Goal: Task Accomplishment & Management: Use online tool/utility

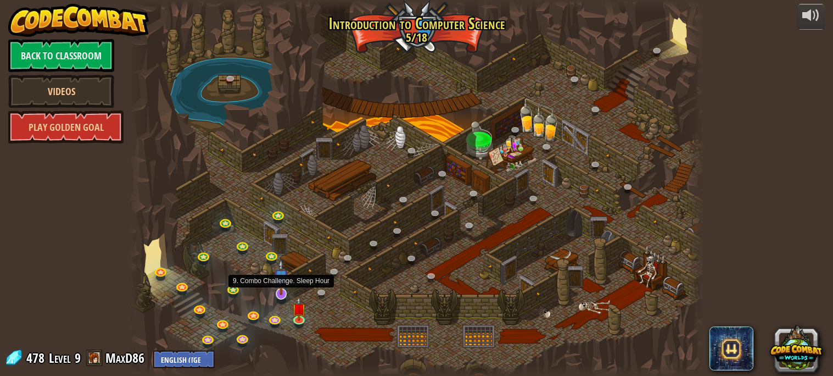
click at [283, 291] on img at bounding box center [282, 277] width 16 height 36
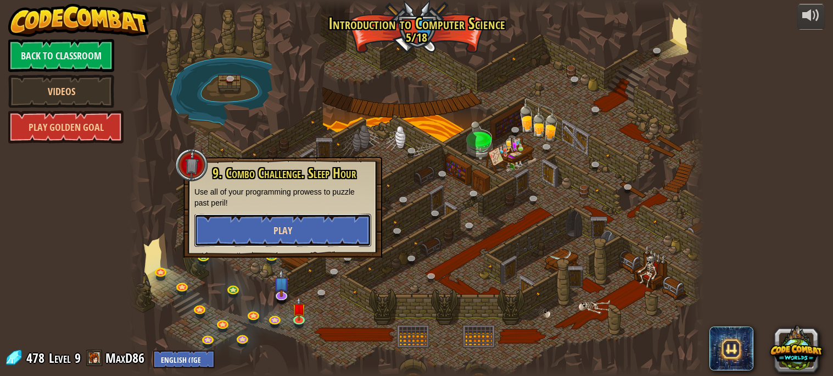
click at [263, 232] on button "Play" at bounding box center [282, 230] width 177 height 33
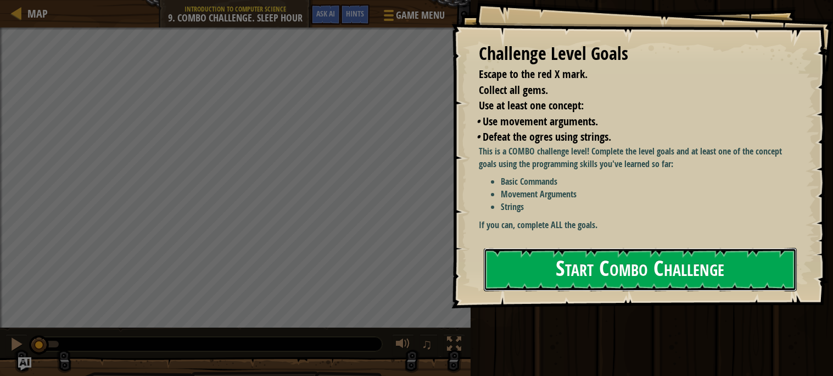
click at [511, 264] on button "Start Combo Challenge" at bounding box center [640, 269] width 313 height 43
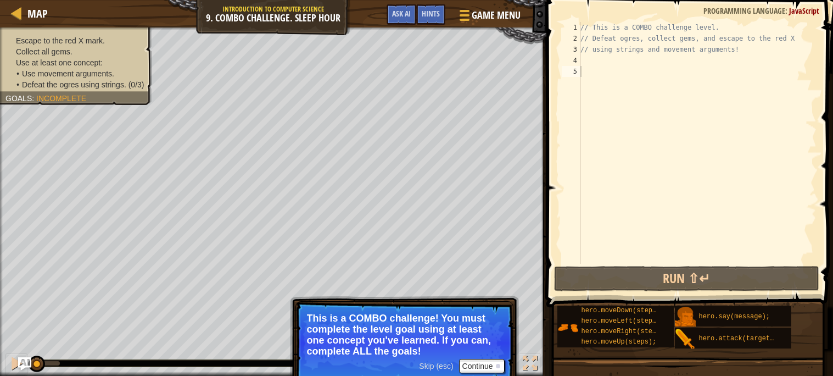
click at [434, 366] on span "Skip (esc)" at bounding box center [436, 365] width 34 height 9
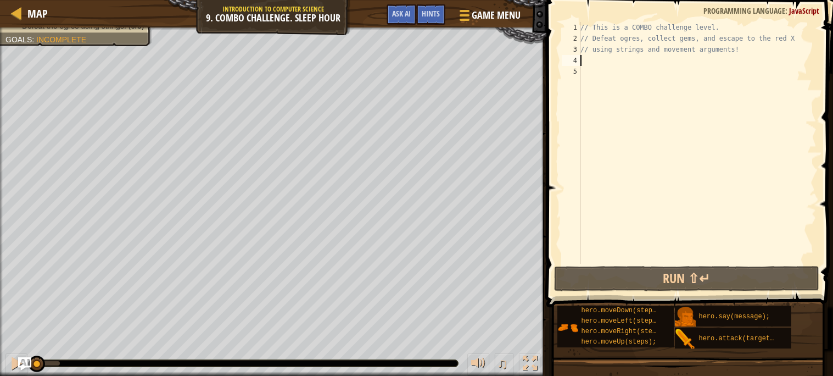
click at [598, 59] on div "// This is a COMBO challenge level. // Defeat ogres, collect gems, and escape t…" at bounding box center [697, 154] width 238 height 264
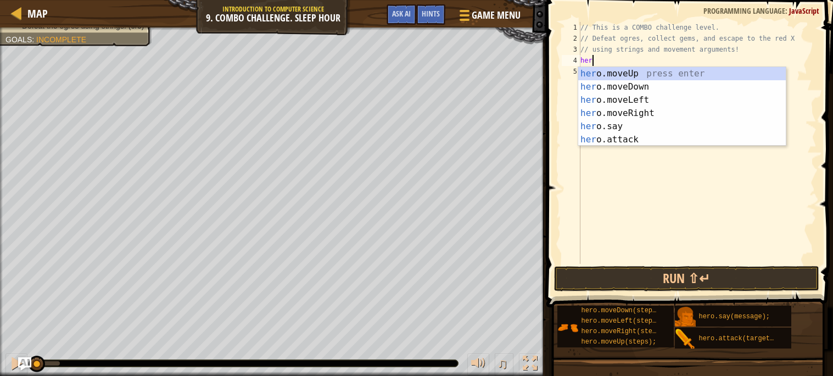
scroll to position [4, 1]
type textarea "hero"
click at [641, 84] on div "hero .moveUp press enter hero .moveDown press enter hero .moveLeft press enter …" at bounding box center [682, 119] width 208 height 105
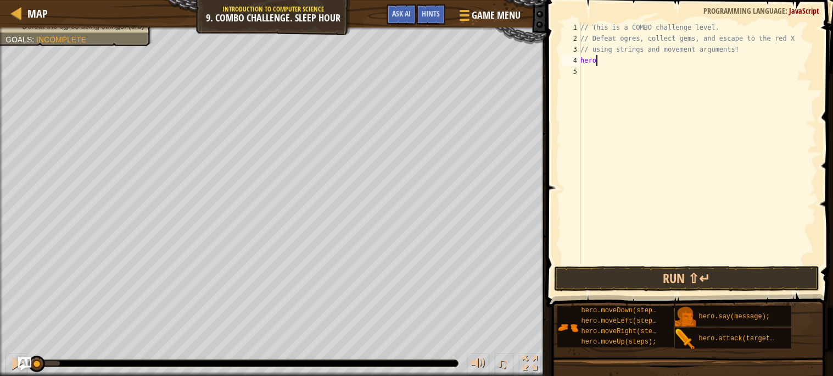
scroll to position [4, 0]
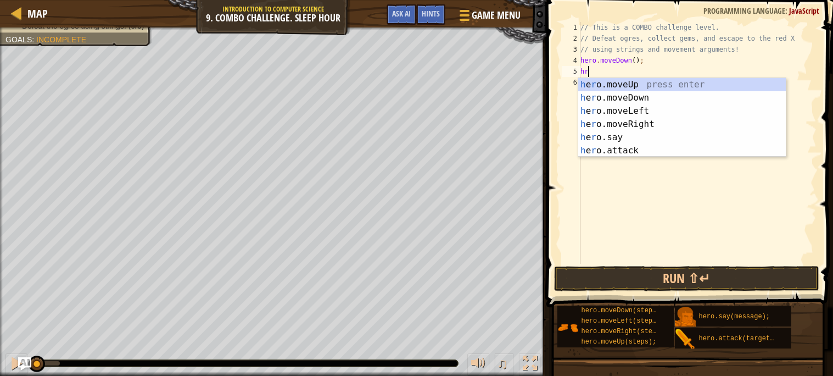
type textarea "hro"
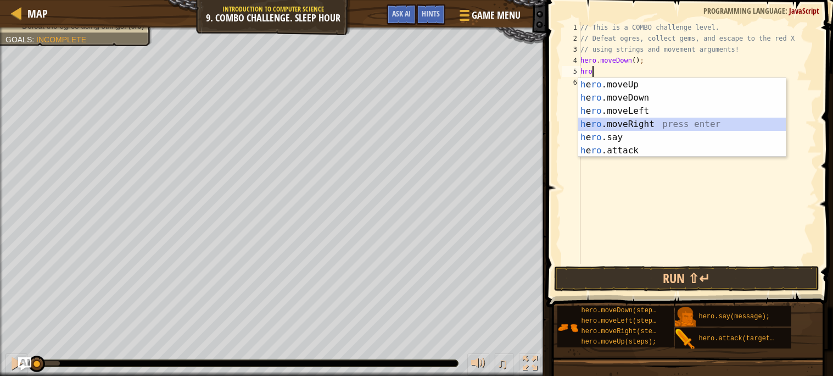
click at [646, 122] on div "h e ro .moveUp press enter h e ro .moveDown press enter h e ro .moveLeft press …" at bounding box center [682, 130] width 208 height 105
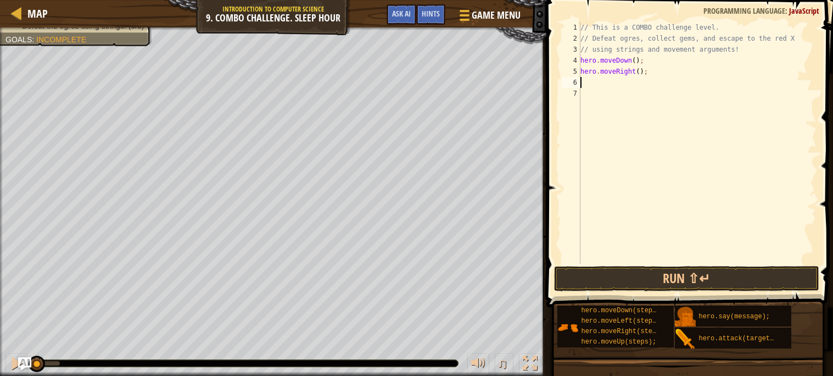
click at [641, 74] on div "// This is a COMBO challenge level. // Defeat ogres, collect gems, and escape t…" at bounding box center [697, 154] width 238 height 264
type textarea "hero.moveRight(2);"
click at [605, 81] on div "// This is a COMBO challenge level. // Defeat ogres, collect gems, and escape t…" at bounding box center [697, 154] width 238 height 264
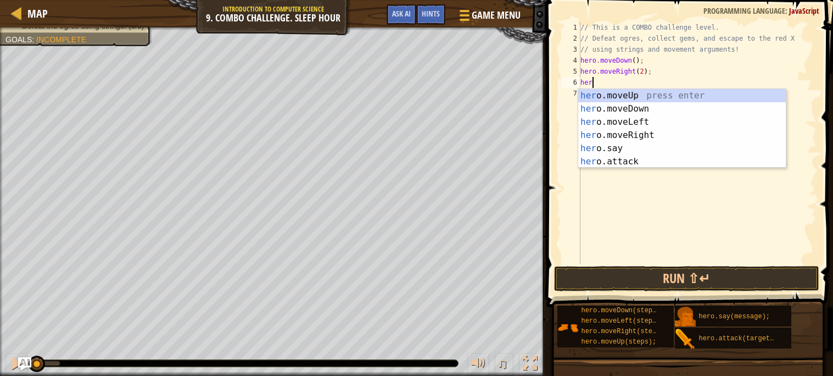
scroll to position [4, 1]
click at [633, 159] on div "hero .moveUp press enter hero .moveDown press enter hero .moveLeft press enter …" at bounding box center [682, 141] width 208 height 105
type textarea "hero.attack("Enemy Name");"
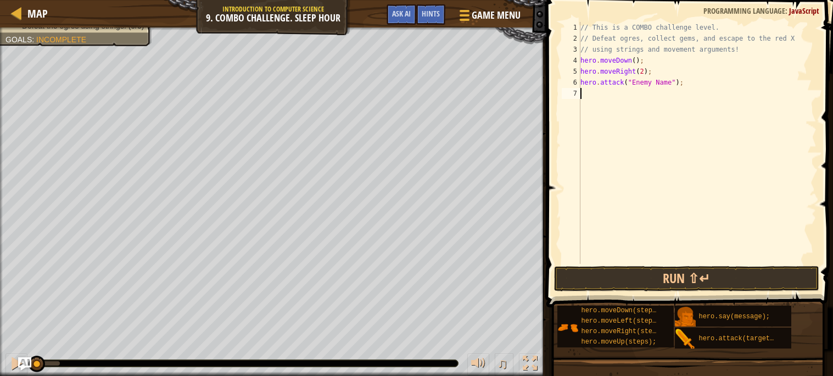
click at [606, 94] on div "// This is a COMBO challenge level. // Defeat ogres, collect gems, and escape t…" at bounding box center [697, 154] width 238 height 264
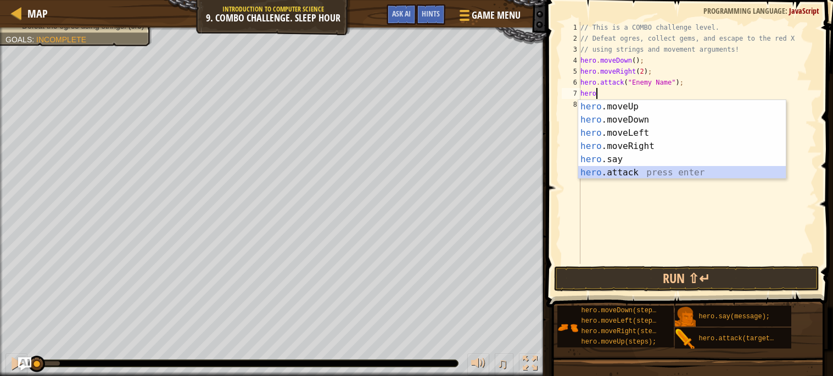
click at [621, 169] on div "hero .moveUp press enter hero .moveDown press enter hero .moveLeft press enter …" at bounding box center [682, 152] width 208 height 105
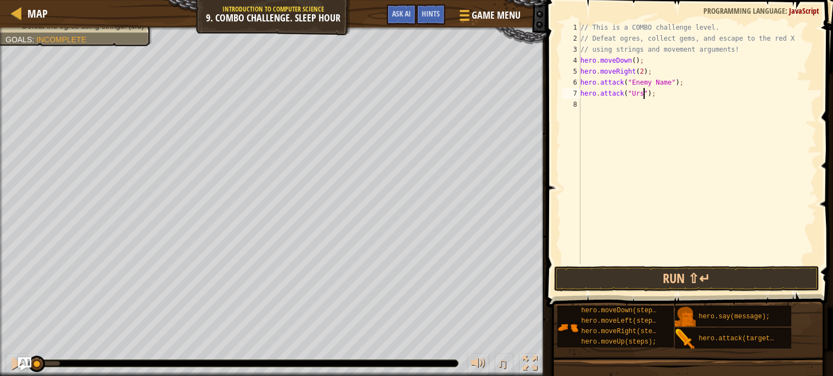
scroll to position [4, 5]
click at [666, 81] on div "// This is a COMBO challenge level. // Defeat ogres, collect gems, and escape t…" at bounding box center [697, 154] width 238 height 264
type textarea "hero.attack("Ursa");"
click at [647, 271] on button "Run ⇧↵" at bounding box center [686, 278] width 265 height 25
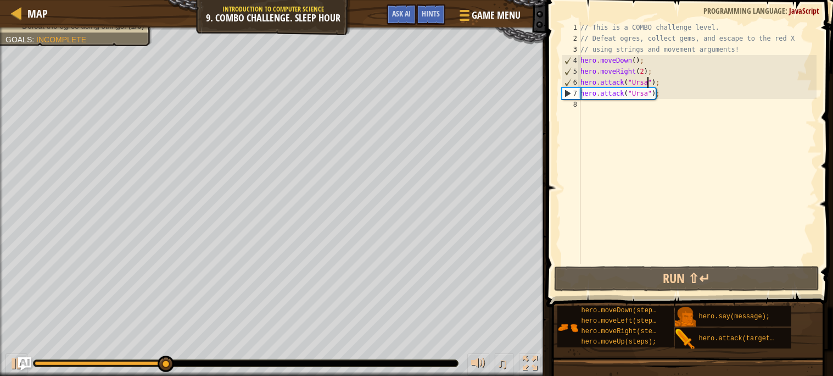
click at [593, 105] on div "// This is a COMBO challenge level. // Defeat ogres, collect gems, and escape t…" at bounding box center [697, 154] width 238 height 264
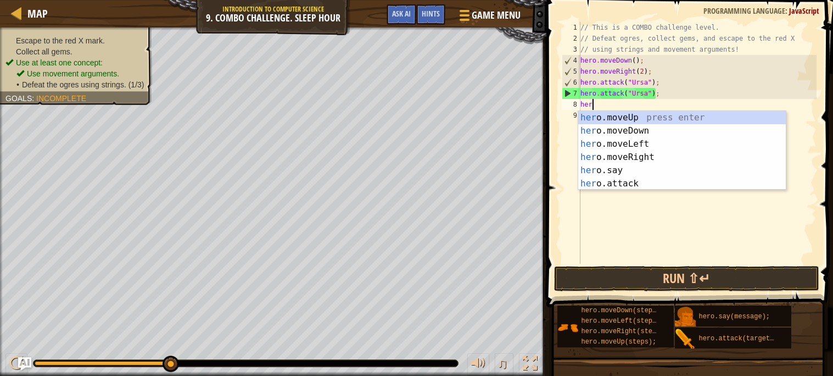
scroll to position [4, 1]
type textarea "hero"
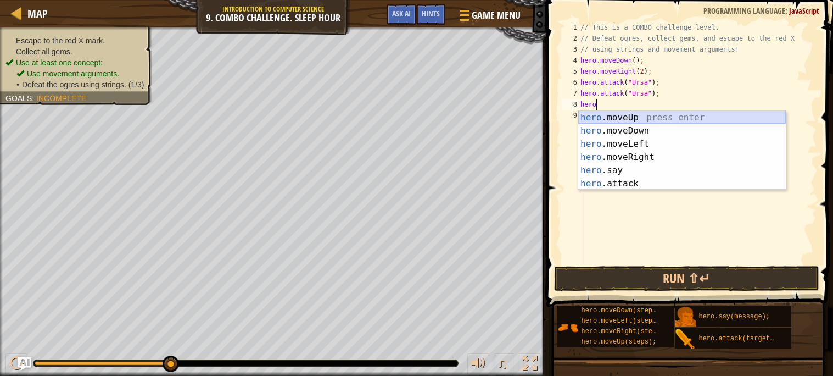
click at [609, 117] on div "hero .moveUp press enter hero .moveDown press enter hero .moveLeft press enter …" at bounding box center [682, 163] width 208 height 105
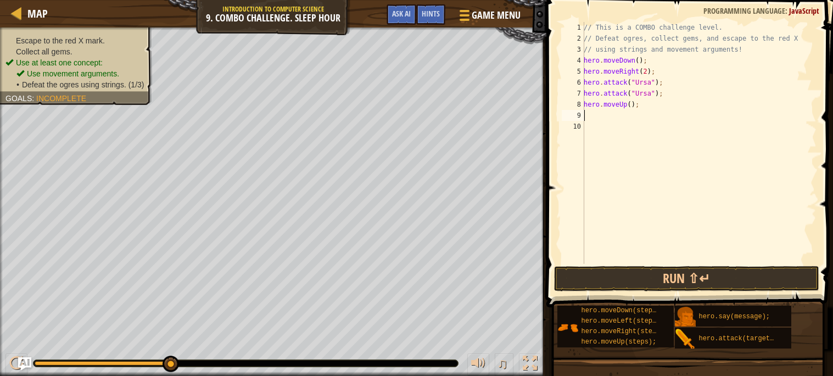
click at [634, 107] on div "// This is a COMBO challenge level. // Defeat ogres, collect gems, and escape t…" at bounding box center [699, 154] width 235 height 264
click at [632, 106] on div "// This is a COMBO challenge level. // Defeat ogres, collect gems, and escape t…" at bounding box center [699, 154] width 235 height 264
click at [670, 282] on button "Run ⇧↵" at bounding box center [686, 278] width 265 height 25
type textarea "hero.moveLeft(2);"
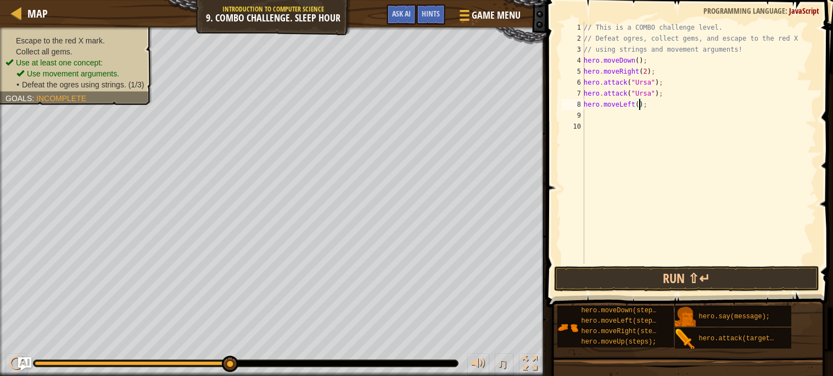
scroll to position [4, 4]
click at [610, 118] on div "// This is a COMBO challenge level. // Defeat ogres, collect gems, and escape t…" at bounding box center [699, 154] width 235 height 264
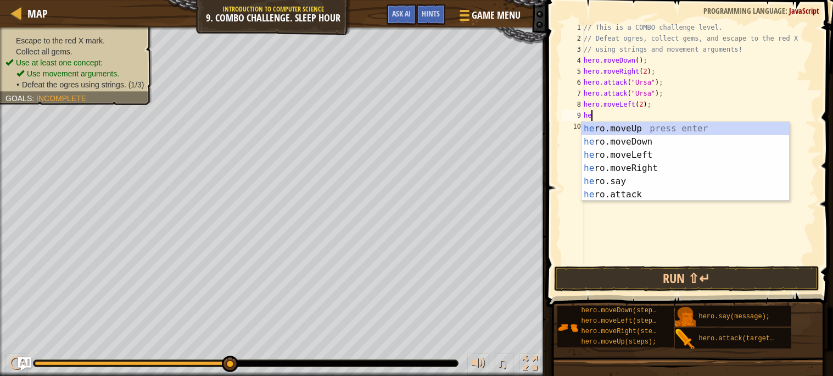
type textarea "hero"
click at [616, 125] on div "hero .moveUp press enter hero .moveDown press enter hero .moveLeft press enter …" at bounding box center [686, 174] width 208 height 105
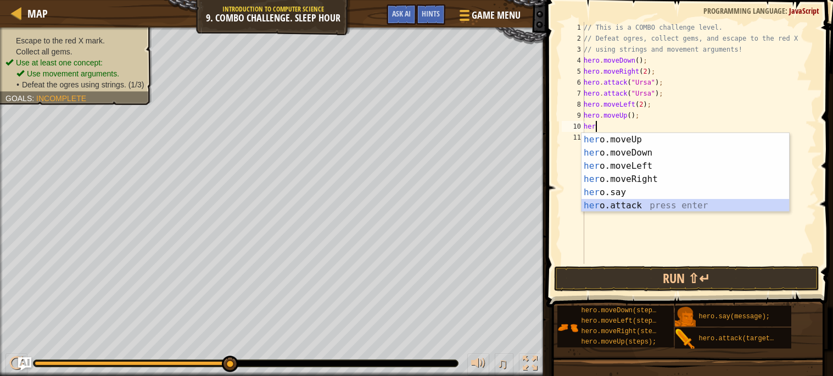
click at [644, 201] on div "her o.moveUp press enter her o.moveDown press enter her o.moveLeft press enter …" at bounding box center [686, 185] width 208 height 105
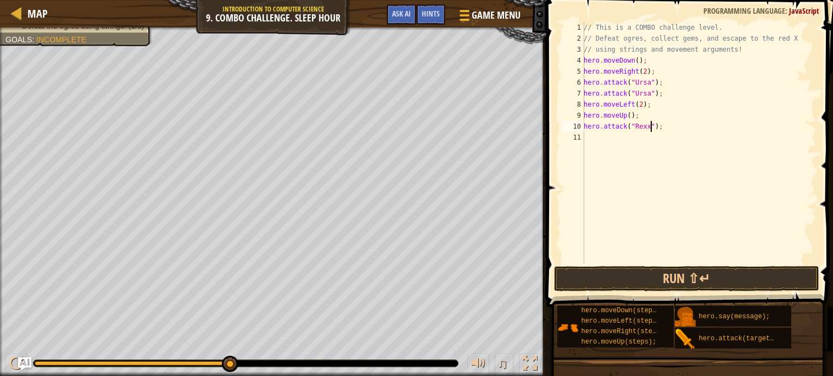
scroll to position [4, 6]
type textarea "hero.attack("Rexxar");"
click at [614, 139] on div "// This is a COMBO challenge level. // Defeat ogres, collect gems, and escape t…" at bounding box center [699, 154] width 235 height 264
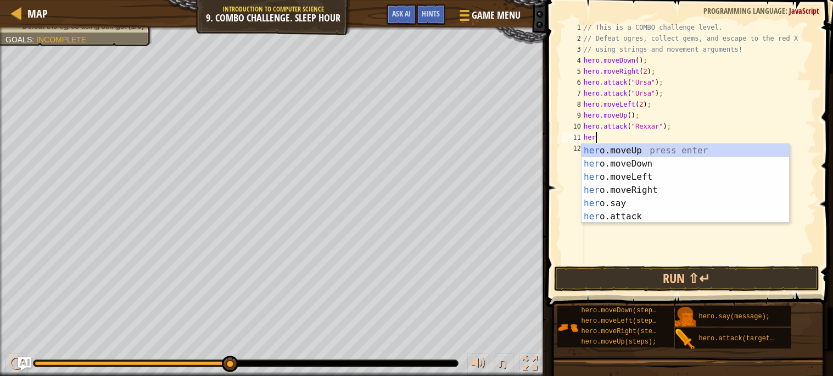
scroll to position [4, 1]
click at [624, 215] on div "hero .moveUp press enter hero .moveDown press enter hero .moveLeft press enter …" at bounding box center [686, 196] width 208 height 105
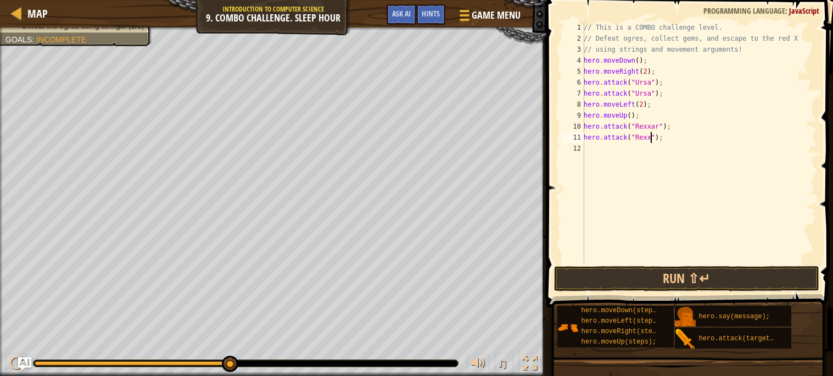
scroll to position [4, 6]
type textarea "hero.attack("Rexxar");"
click at [603, 148] on div "// This is a COMBO challenge level. // Defeat ogres, collect gems, and escape t…" at bounding box center [699, 154] width 235 height 264
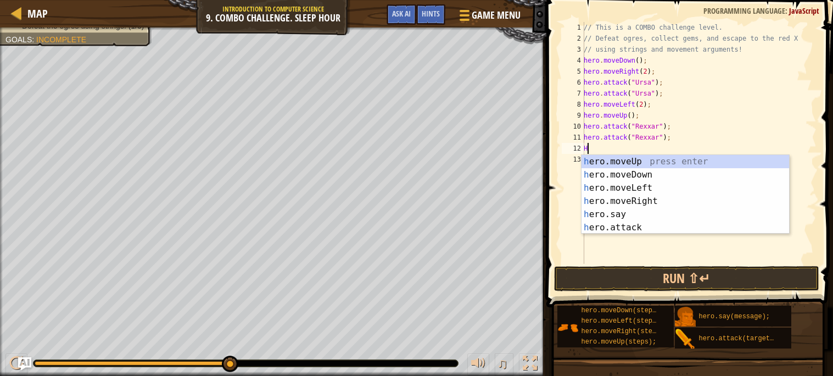
type textarea "He"
click at [663, 200] on div "he ro.moveUp press enter he ro.moveDown press enter he ro.moveLeft press enter …" at bounding box center [686, 207] width 208 height 105
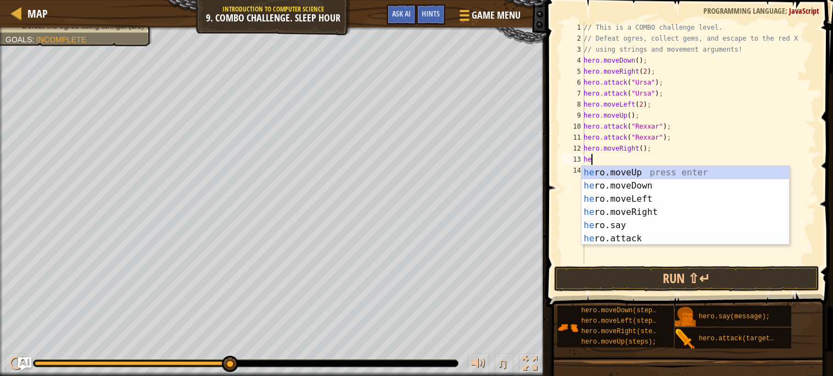
scroll to position [4, 1]
click at [646, 240] on div "hero .moveUp press enter hero .moveDown press enter hero .moveLeft press enter …" at bounding box center [686, 218] width 208 height 105
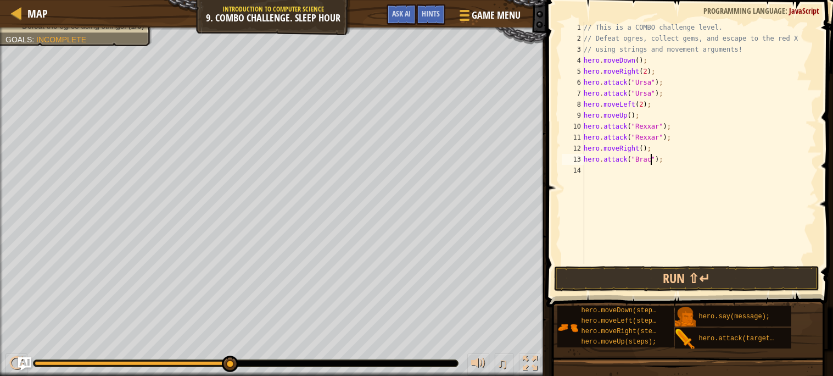
scroll to position [4, 6]
type textarea "hero.attack("[PERSON_NAME]");"
click at [610, 166] on div "// This is a COMBO challenge level. // Defeat ogres, collect gems, and escape t…" at bounding box center [699, 154] width 235 height 264
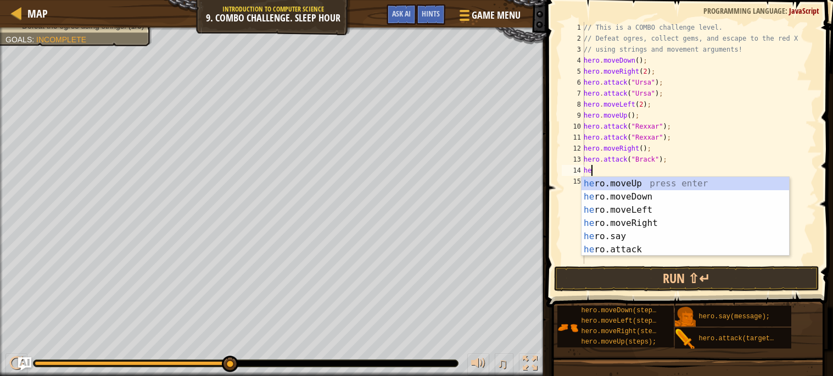
scroll to position [4, 1]
click at [647, 244] on div "hero .moveUp press enter hero .moveDown press enter hero .moveLeft press enter …" at bounding box center [686, 229] width 208 height 105
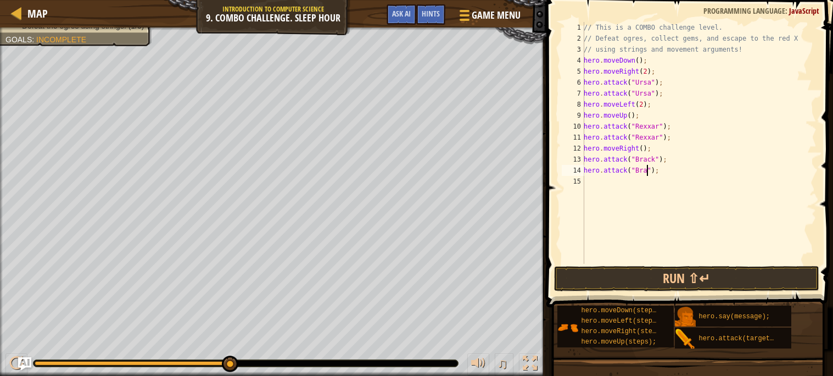
scroll to position [4, 6]
type textarea "hero.attack("[PERSON_NAME]");"
click at [610, 182] on div "// This is a COMBO challenge level. // Defeat ogres, collect gems, and escape t…" at bounding box center [699, 154] width 235 height 264
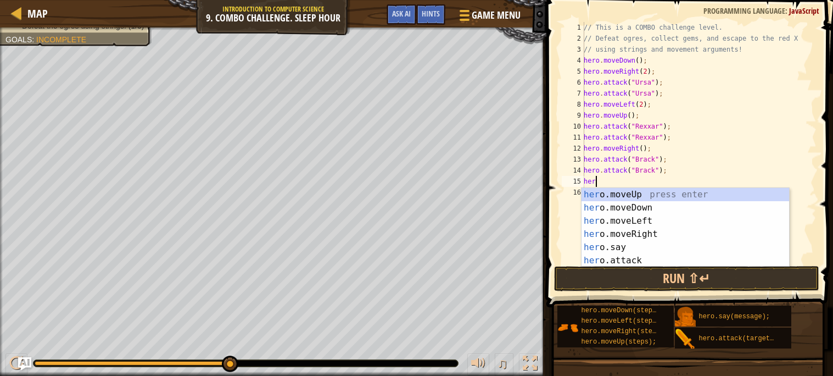
type textarea "hero"
click at [646, 219] on div "hero .moveUp press enter hero .moveDown press enter hero .moveLeft press enter …" at bounding box center [686, 240] width 208 height 105
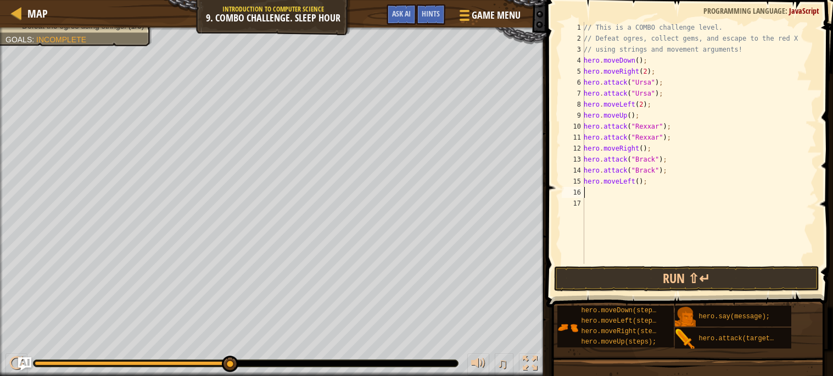
scroll to position [4, 0]
click at [641, 185] on div "// This is a COMBO challenge level. // Defeat ogres, collect gems, and escape t…" at bounding box center [699, 154] width 235 height 264
click at [657, 274] on button "Run ⇧↵" at bounding box center [686, 278] width 265 height 25
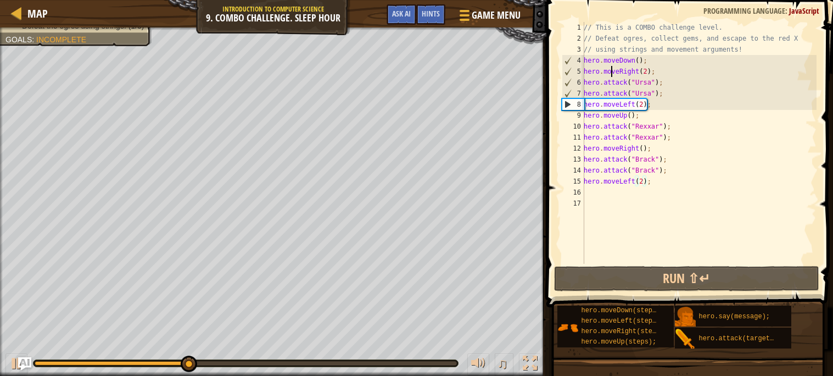
click at [613, 76] on div "// This is a COMBO challenge level. // Defeat ogres, collect gems, and escape t…" at bounding box center [699, 154] width 235 height 264
type textarea "hero.moveRight(2);"
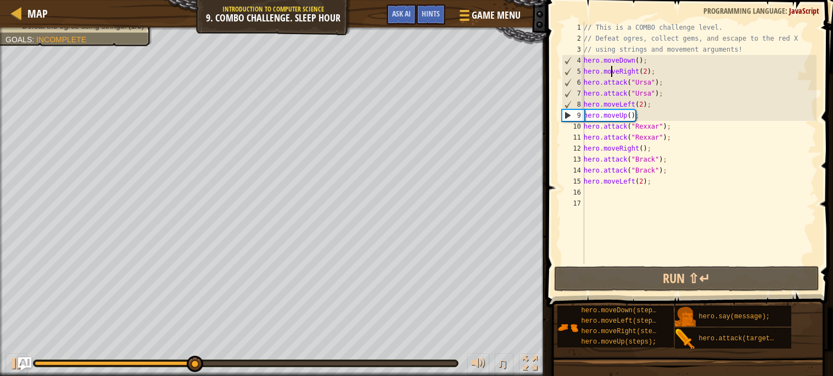
click at [661, 70] on div "// This is a COMBO challenge level. // Defeat ogres, collect gems, and escape t…" at bounding box center [699, 154] width 235 height 264
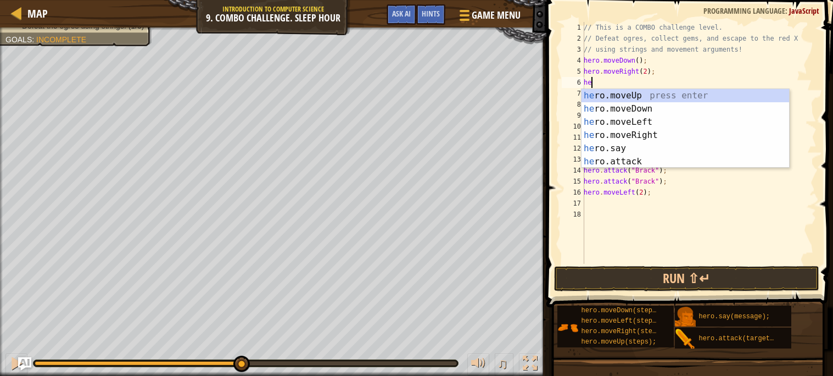
scroll to position [4, 1]
type textarea "hero"
click at [639, 92] on div "hero .moveUp press enter hero .moveDown press enter hero .moveLeft press enter …" at bounding box center [686, 141] width 208 height 105
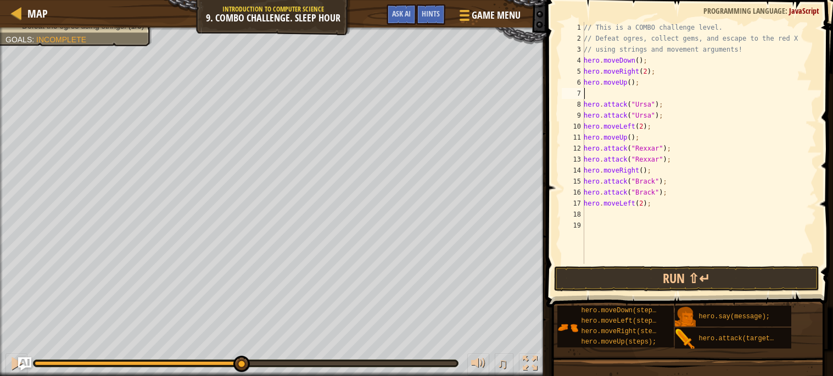
scroll to position [4, 0]
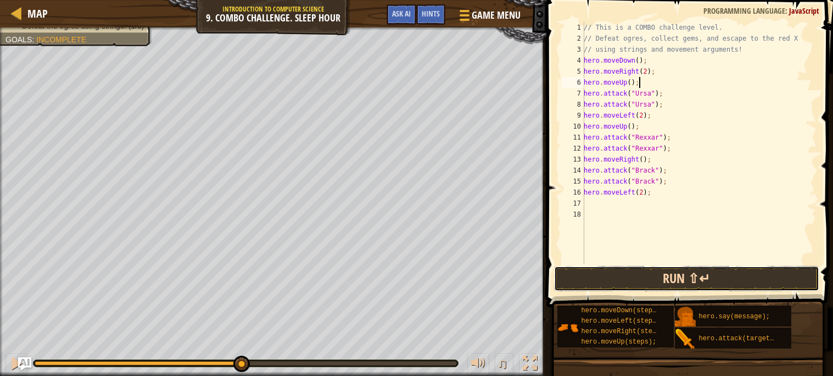
click at [652, 281] on button "Run ⇧↵" at bounding box center [686, 278] width 265 height 25
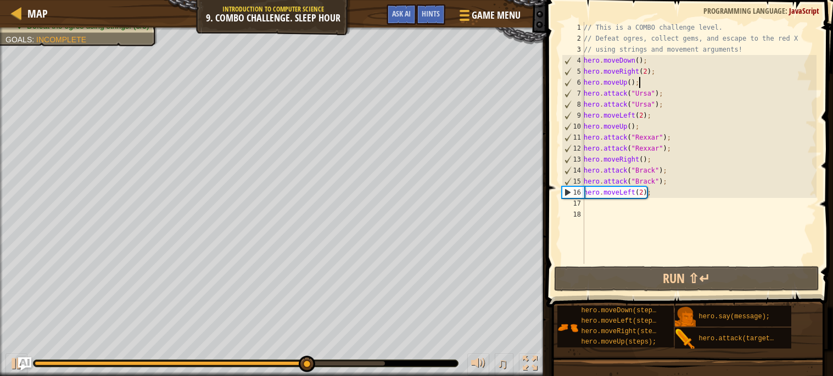
click at [635, 194] on div "// This is a COMBO challenge level. // Defeat ogres, collect gems, and escape t…" at bounding box center [699, 154] width 235 height 264
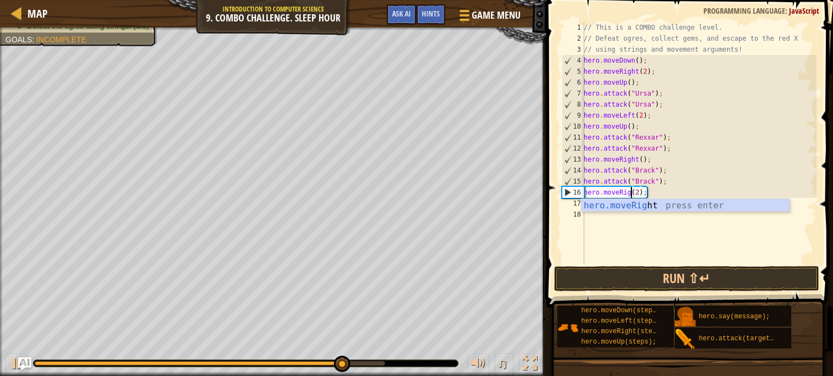
scroll to position [4, 4]
type textarea "hero.moveRight(2);"
click at [721, 281] on button "Run ⇧↵" at bounding box center [686, 278] width 265 height 25
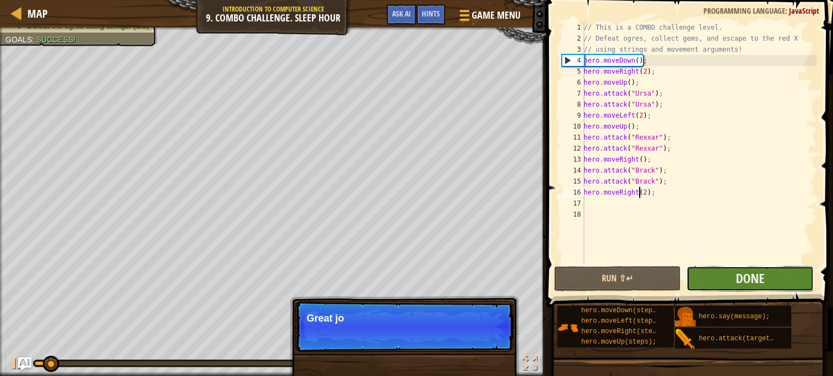
click at [724, 280] on button "Done" at bounding box center [750, 278] width 127 height 25
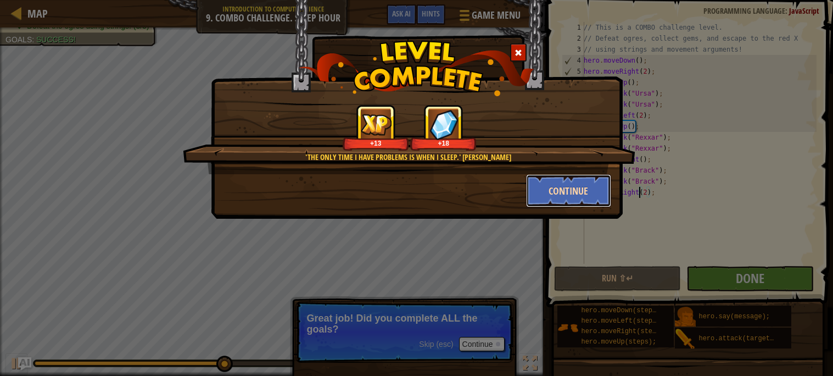
click at [546, 184] on button "Continue" at bounding box center [568, 190] width 85 height 33
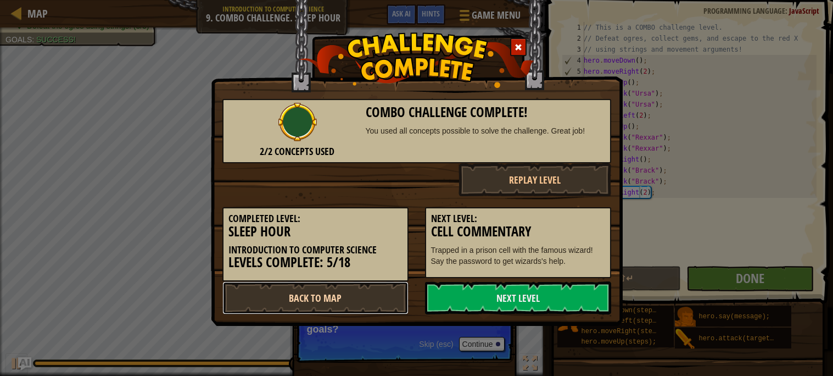
click at [375, 296] on link "Back to Map" at bounding box center [315, 297] width 186 height 33
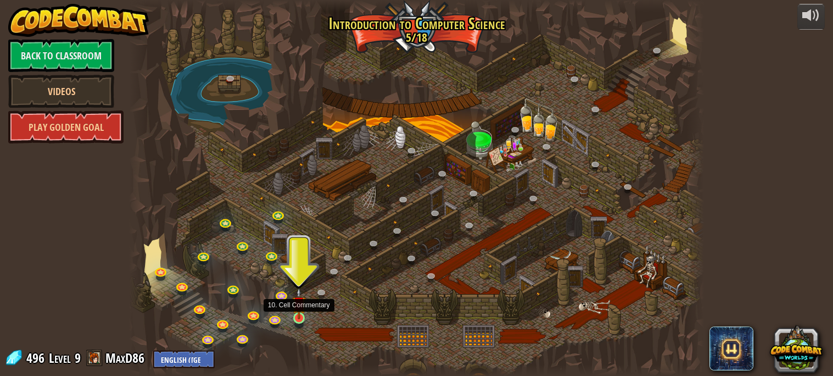
click at [299, 317] on img at bounding box center [299, 303] width 14 height 32
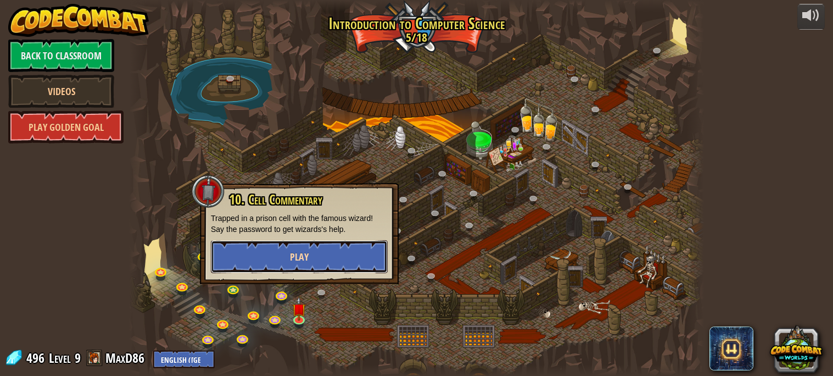
click at [287, 265] on button "Play" at bounding box center [299, 256] width 177 height 33
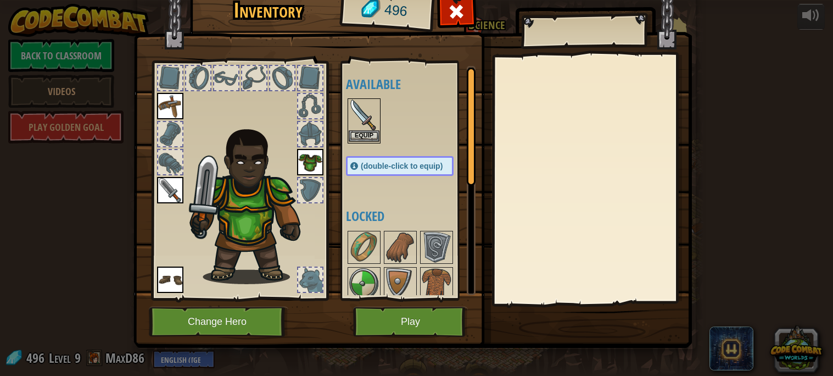
click at [368, 123] on img at bounding box center [364, 114] width 31 height 31
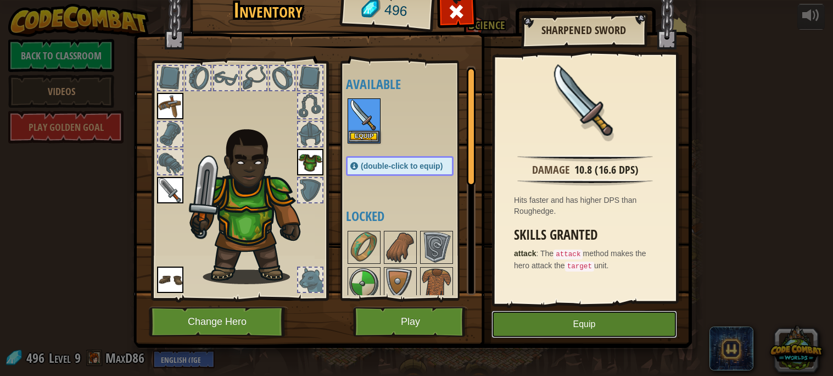
click at [583, 318] on button "Equip" at bounding box center [585, 323] width 186 height 27
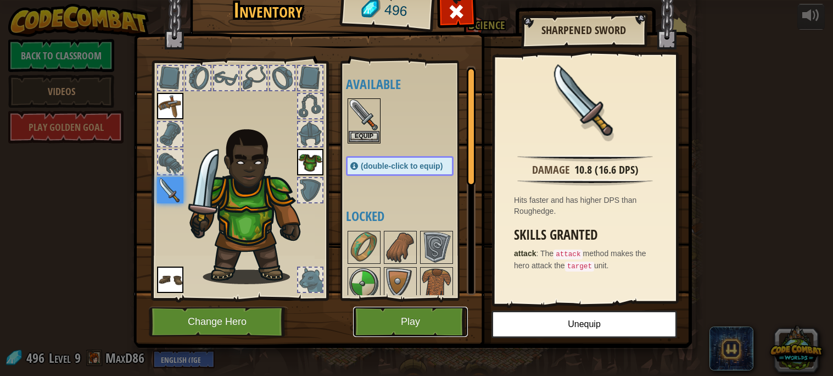
click at [428, 320] on button "Play" at bounding box center [410, 322] width 115 height 30
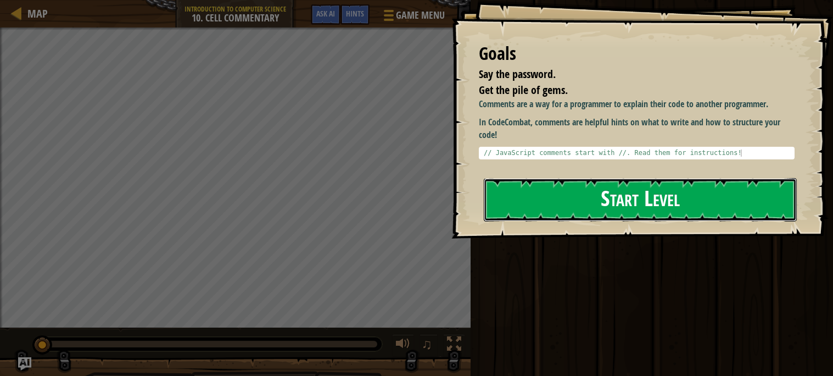
click at [749, 205] on button "Start Level" at bounding box center [640, 199] width 313 height 43
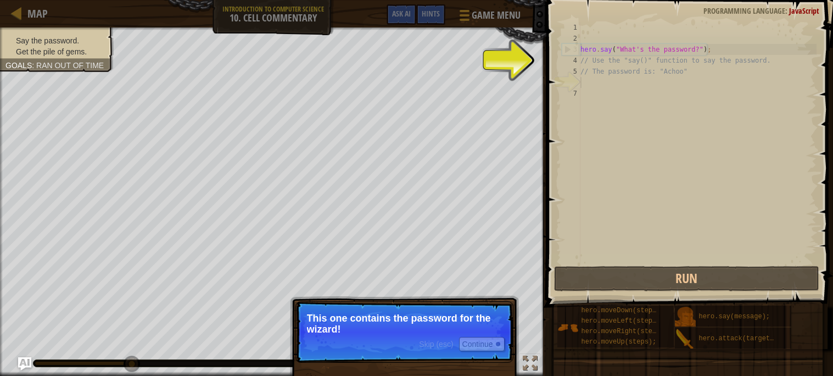
click at [481, 328] on p "This one contains the password for the wizard!" at bounding box center [404, 324] width 195 height 22
click at [489, 340] on button "Continue" at bounding box center [482, 344] width 46 height 14
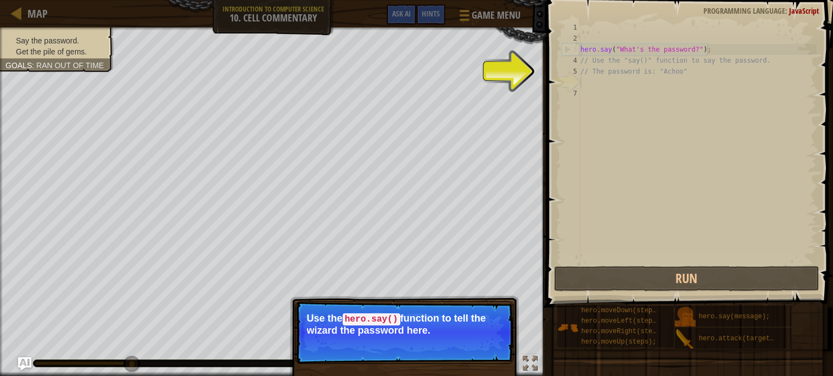
click at [0, 0] on button "Continue" at bounding box center [0, 0] width 0 height 0
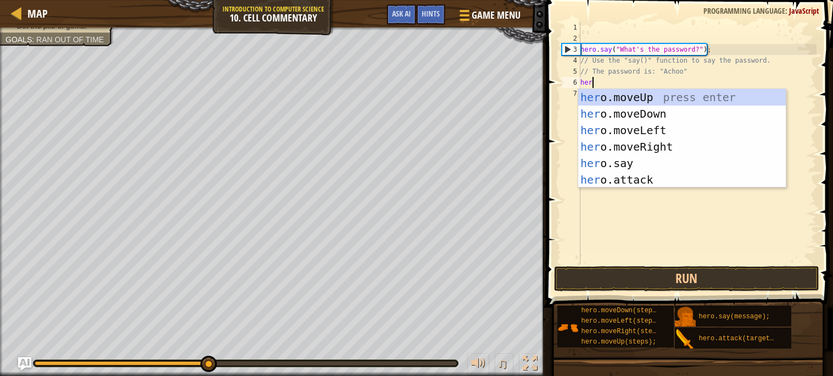
scroll to position [5, 1]
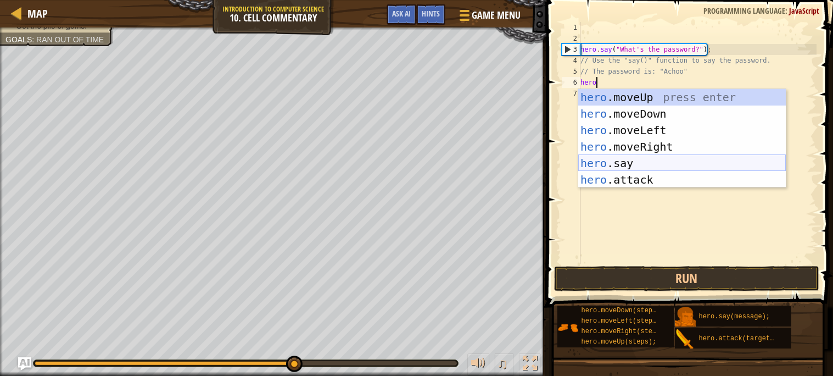
click at [647, 162] on div "hero .moveUp press enter hero .moveDown press enter hero .moveLeft press enter …" at bounding box center [682, 155] width 208 height 132
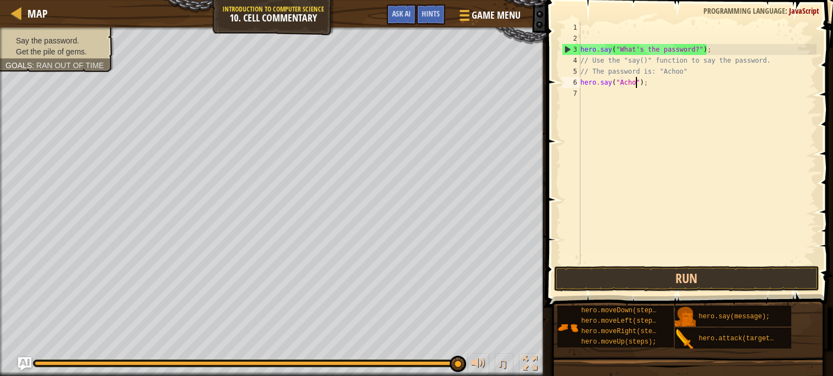
scroll to position [5, 5]
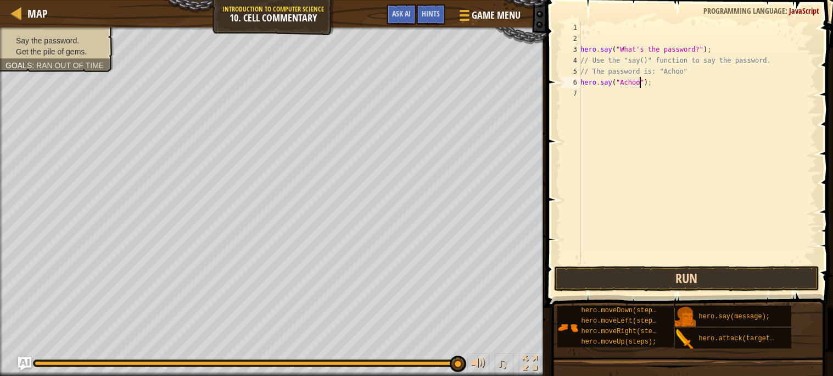
type textarea "hero.say("Achoo");"
click at [728, 275] on button "Run" at bounding box center [686, 278] width 265 height 25
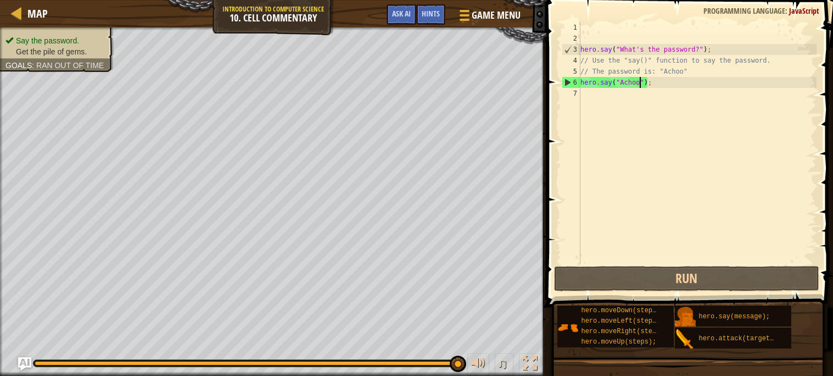
click at [588, 94] on div "hero . say ( "What's the password?" ) ; // Use the "say()" function to say the …" at bounding box center [697, 154] width 238 height 264
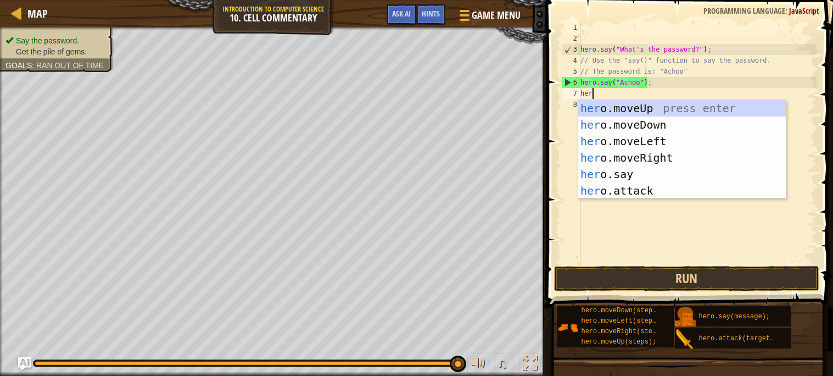
type textarea "hero"
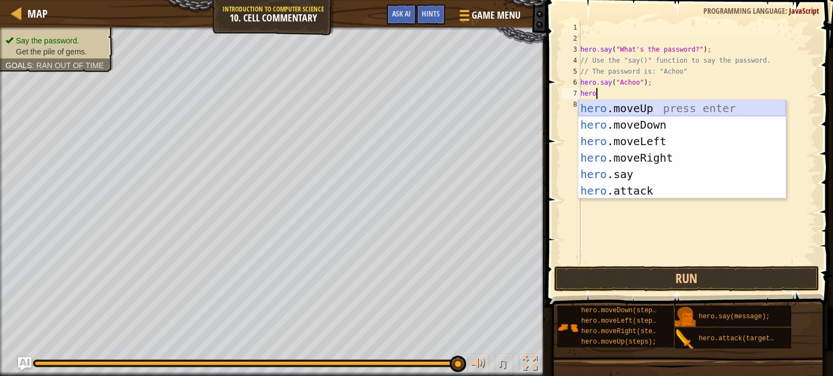
click at [640, 109] on div "hero .moveUp press enter hero .moveDown press enter hero .moveLeft press enter …" at bounding box center [682, 166] width 208 height 132
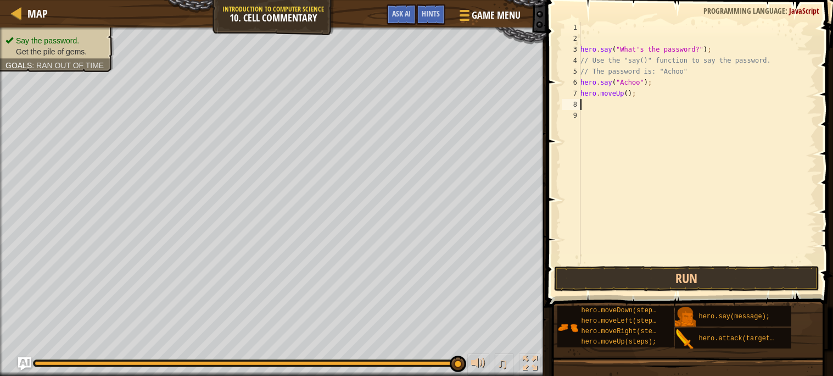
scroll to position [5, 0]
click at [682, 281] on button "Run" at bounding box center [686, 278] width 265 height 25
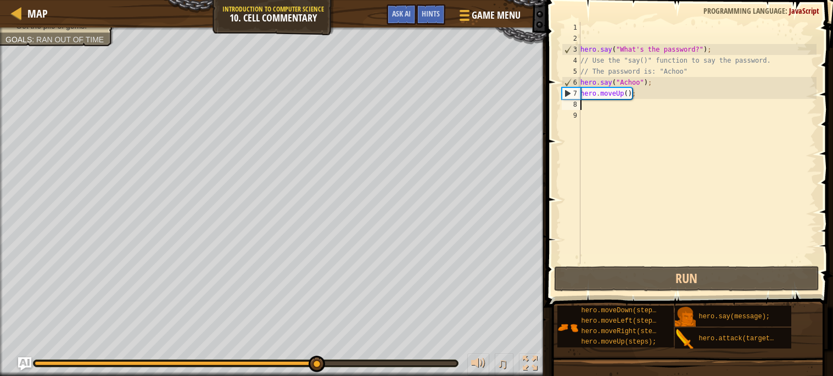
click at [626, 94] on div "hero . say ( "What's the password?" ) ; // Use the "say()" function to say the …" at bounding box center [697, 154] width 238 height 264
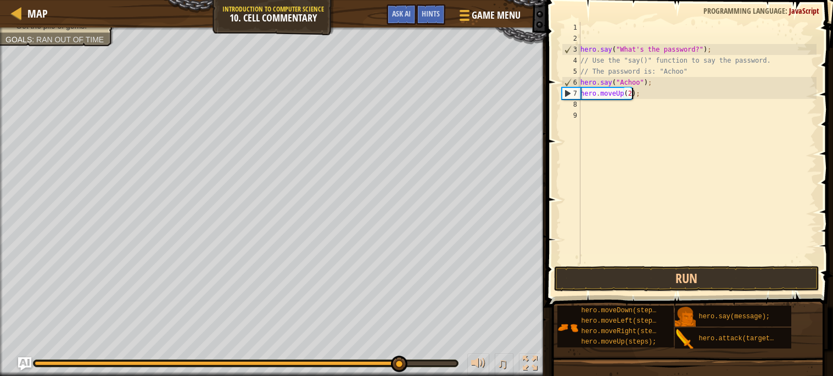
scroll to position [5, 4]
type textarea "hero.moveUp(2);"
click at [724, 267] on button "Run" at bounding box center [686, 278] width 265 height 25
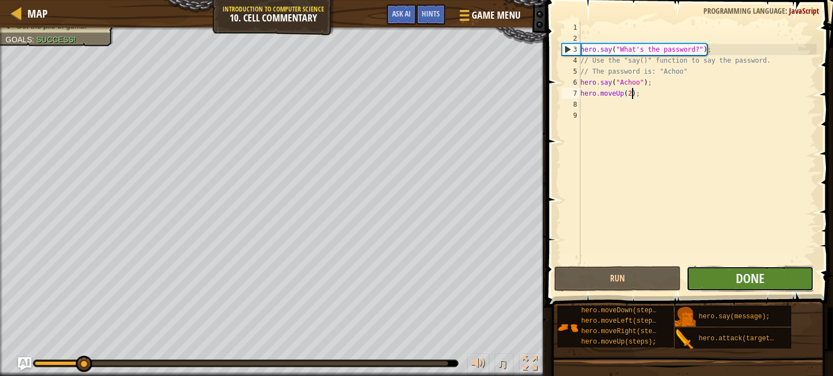
click at [726, 268] on button "Done" at bounding box center [750, 278] width 127 height 25
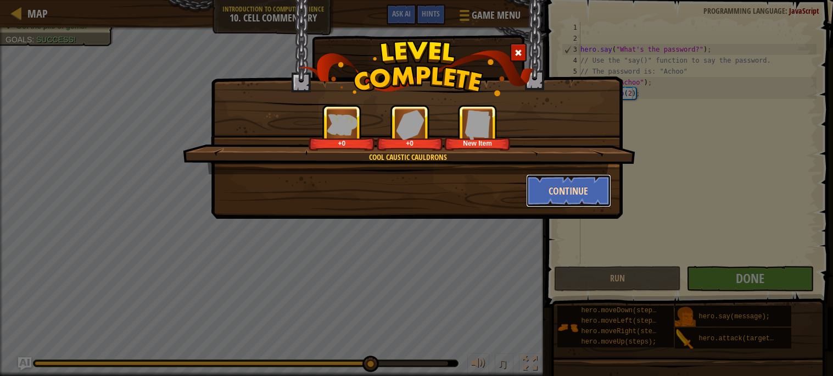
click at [536, 194] on button "Continue" at bounding box center [568, 190] width 85 height 33
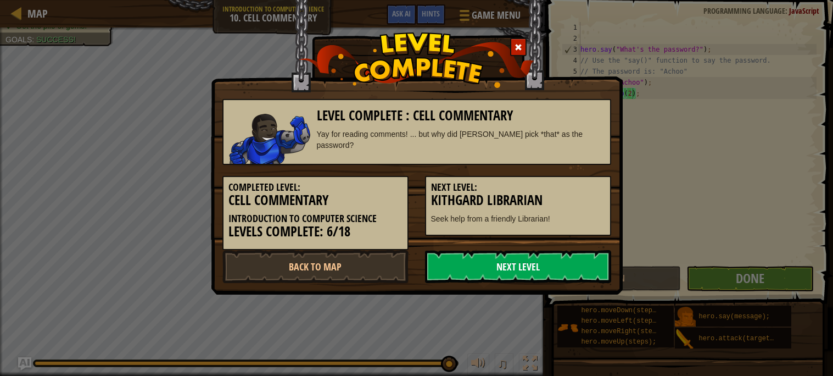
click at [516, 260] on link "Next Level" at bounding box center [518, 266] width 186 height 33
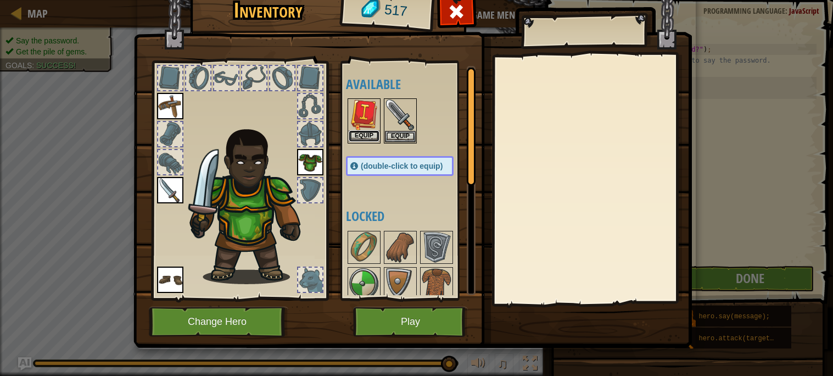
click at [367, 131] on button "Equip" at bounding box center [364, 136] width 31 height 12
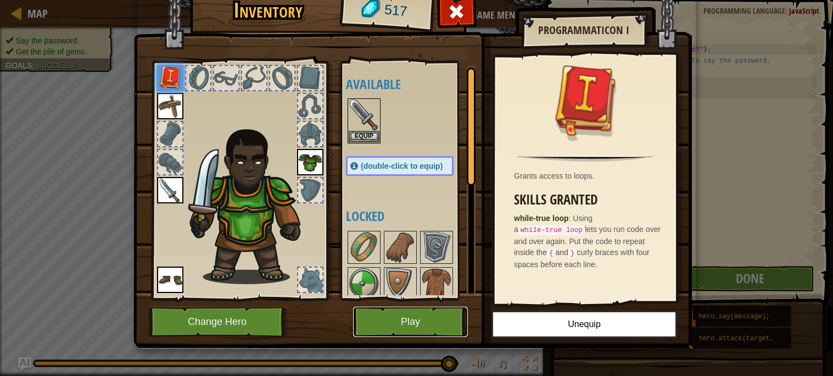
click at [438, 322] on button "Play" at bounding box center [410, 322] width 115 height 30
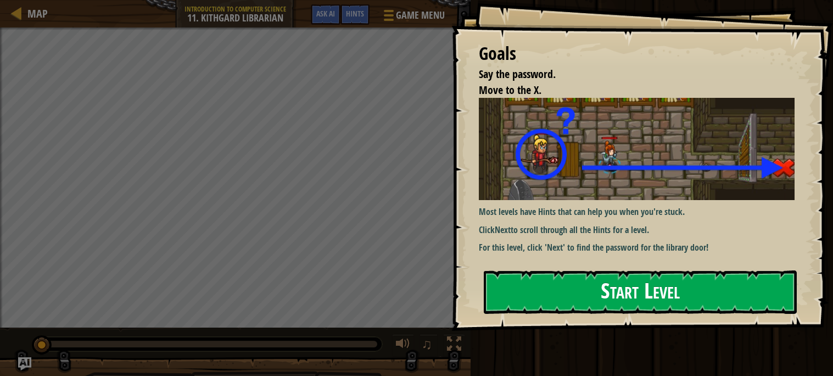
click at [648, 300] on button "Start Level" at bounding box center [640, 291] width 313 height 43
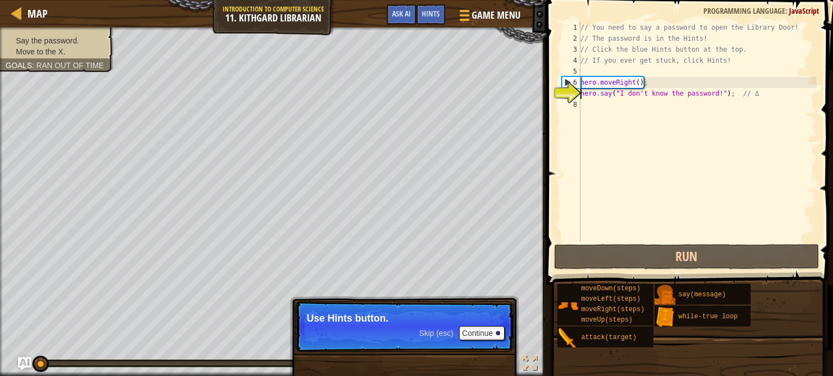
click at [608, 104] on div "// You need to say a password to open the Library Door! // The password is in t…" at bounding box center [697, 143] width 238 height 242
click at [488, 336] on button "Continue" at bounding box center [482, 333] width 46 height 14
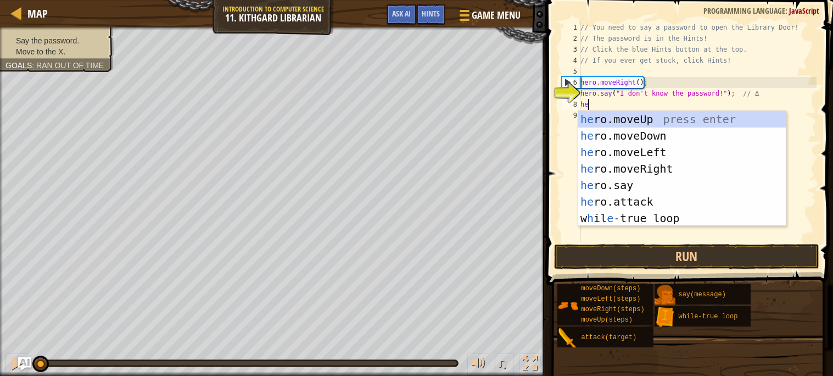
scroll to position [4, 1]
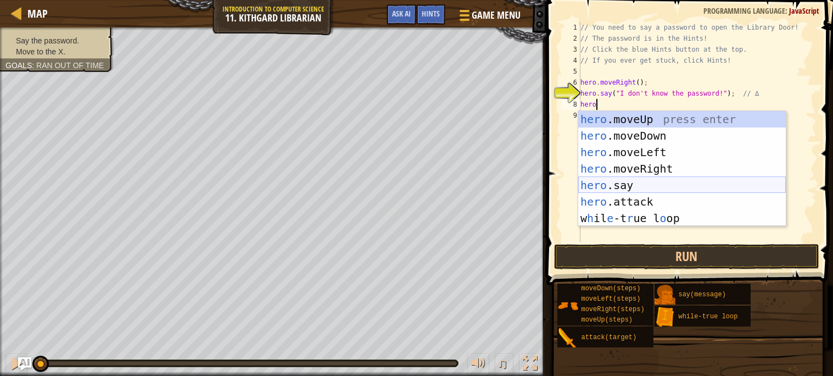
click at [639, 181] on div "hero .moveUp press enter hero .moveDown press enter hero .moveLeft press enter …" at bounding box center [682, 185] width 208 height 148
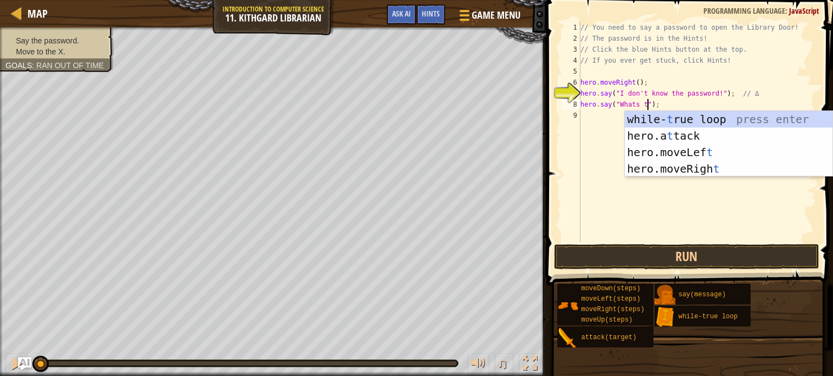
scroll to position [4, 6]
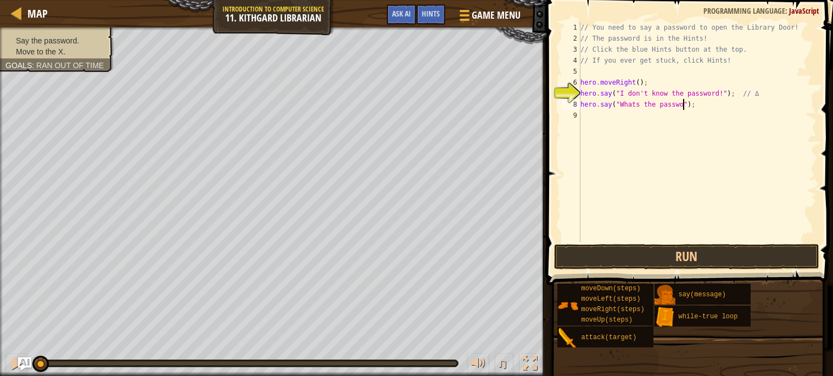
type textarea "hero.say("Whats the password");"
click at [679, 250] on button "Run" at bounding box center [686, 256] width 265 height 25
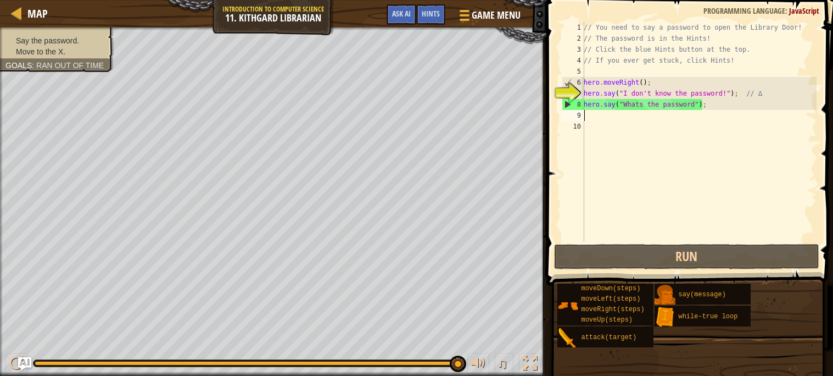
click at [596, 119] on div "// You need to say a password to open the Library Door! // The password is in t…" at bounding box center [699, 143] width 235 height 242
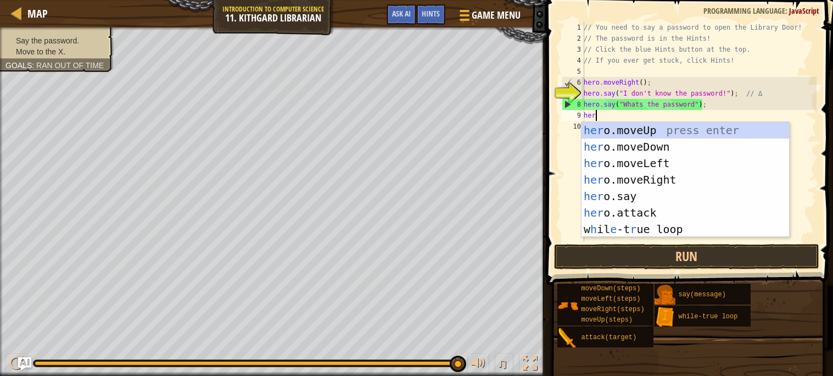
type textarea "hero"
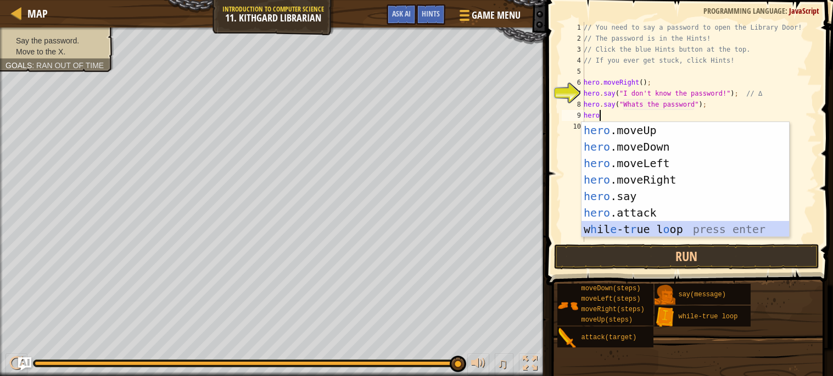
click at [657, 230] on div "hero .moveUp press enter hero .moveDown press enter hero .moveLeft press enter …" at bounding box center [686, 196] width 208 height 148
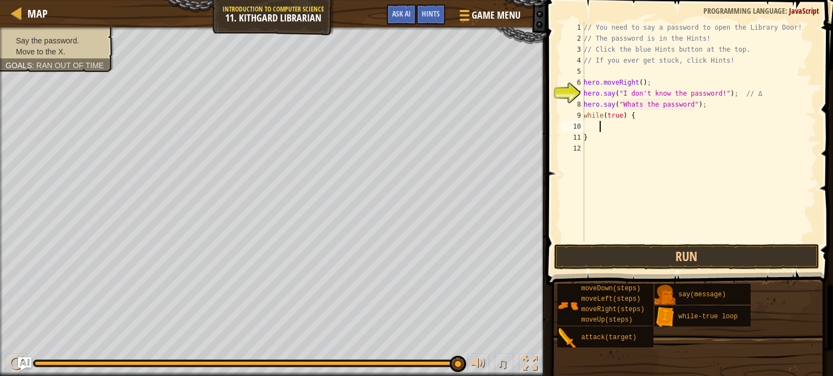
click at [625, 114] on div "// You need to say a password to open the Library Door! // The password is in t…" at bounding box center [699, 143] width 235 height 242
click at [639, 115] on div "// You need to say a password to open the Library Door! // The password is in t…" at bounding box center [699, 143] width 235 height 242
type textarea "w"
click at [617, 128] on div "// You need to say a password to open the Library Door! // The password is in t…" at bounding box center [699, 143] width 235 height 242
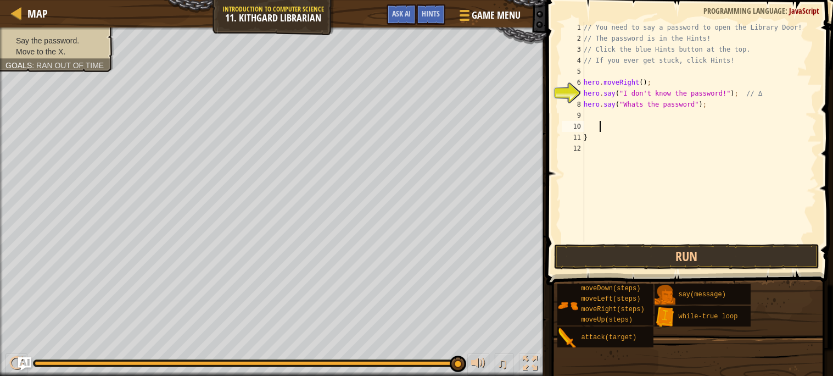
click at [615, 134] on div "// You need to say a password to open the Library Door! // The password is in t…" at bounding box center [699, 143] width 235 height 242
type textarea "}"
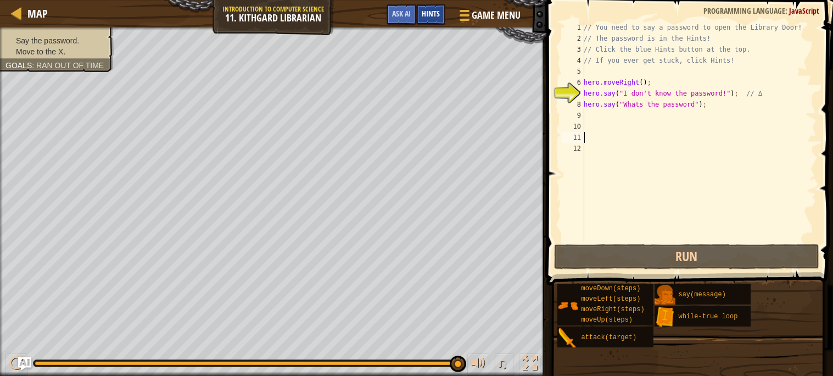
click at [437, 9] on span "Hints" at bounding box center [431, 13] width 18 height 10
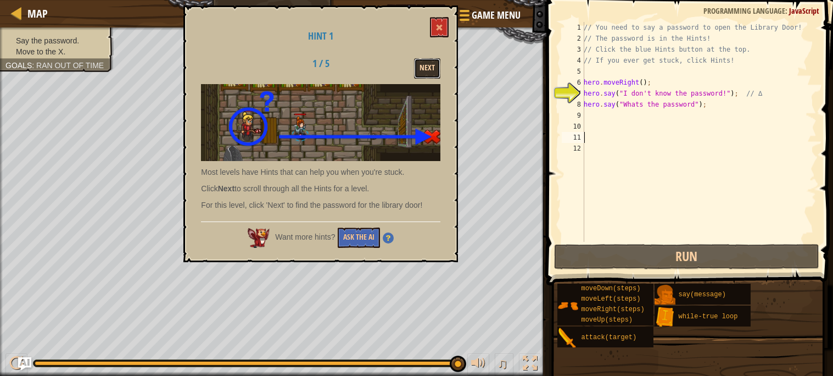
click at [424, 72] on button "Next" at bounding box center [427, 68] width 26 height 20
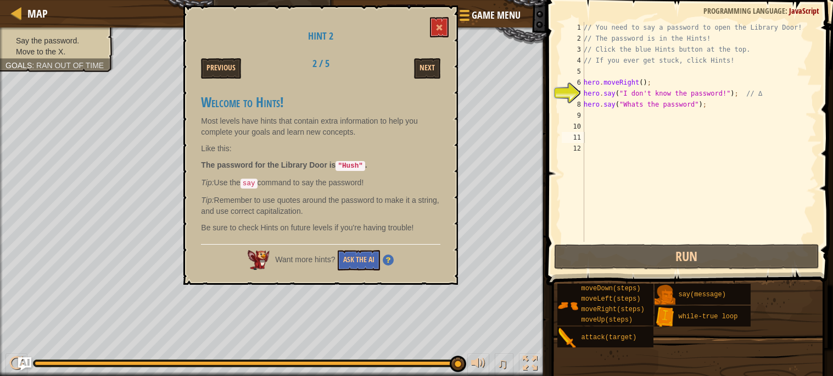
click at [678, 120] on div "// You need to say a password to open the Library Door! // The password is in t…" at bounding box center [699, 143] width 235 height 242
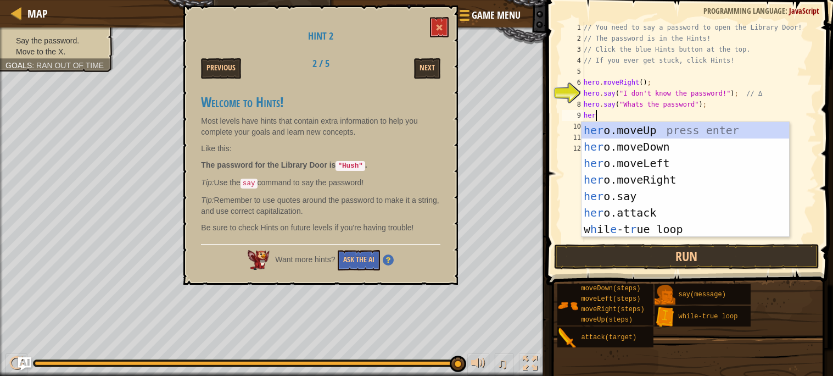
scroll to position [4, 1]
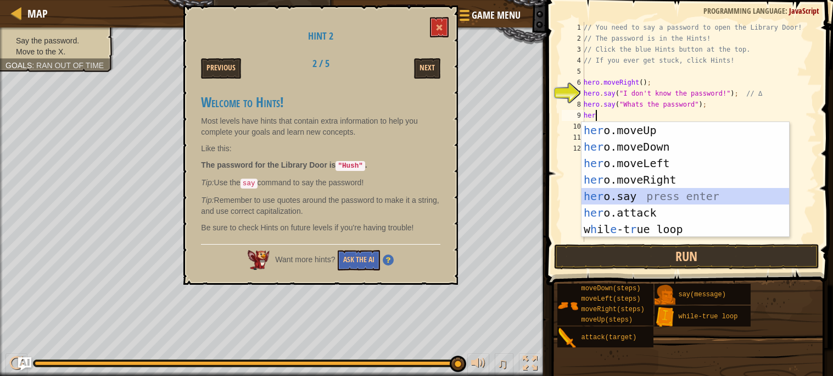
click at [646, 197] on div "her o.moveUp press enter her o.moveDown press enter her o.moveLeft press enter …" at bounding box center [686, 196] width 208 height 148
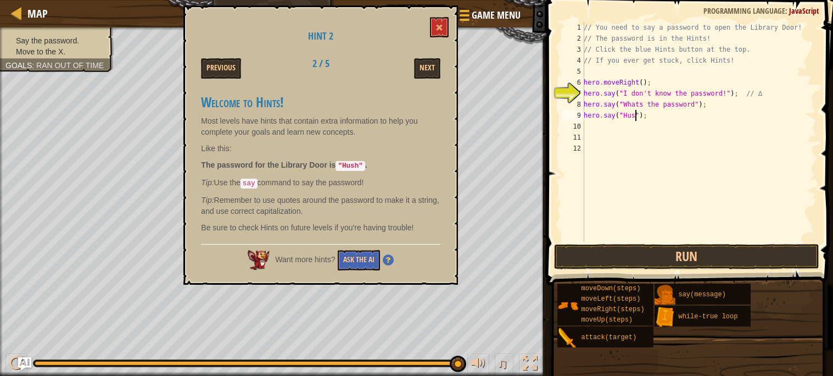
scroll to position [4, 4]
type textarea "hero.say("Hush");"
click at [597, 126] on div "// You need to say a password to open the Library Door! // The password is in t…" at bounding box center [699, 143] width 235 height 242
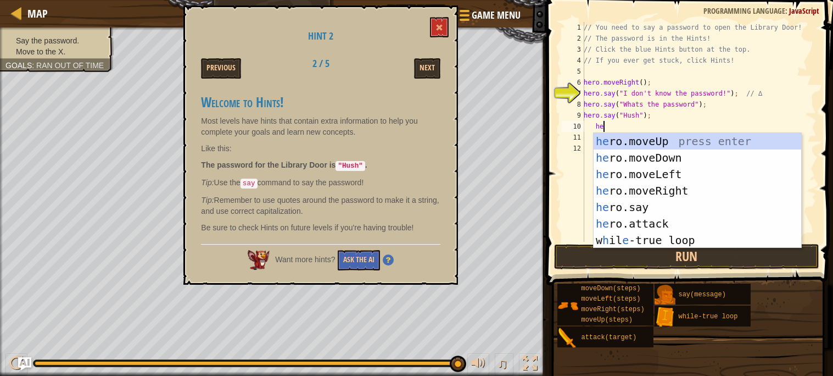
type textarea "her"
click at [673, 188] on div "her o.moveUp press enter her o.moveDown press enter her o.moveLeft press enter …" at bounding box center [698, 207] width 208 height 148
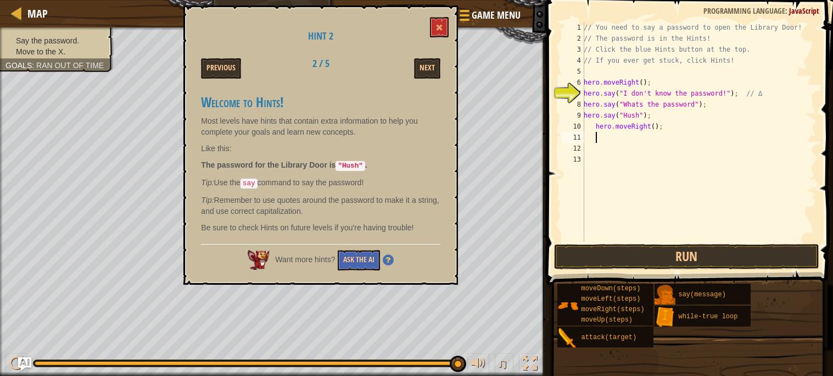
scroll to position [4, 1]
click at [657, 129] on div "// You need to say a password to open the Library Door! // The password is in t…" at bounding box center [699, 143] width 235 height 242
click at [596, 125] on div "// You need to say a password to open the Library Door! // The password is in t…" at bounding box center [699, 143] width 235 height 242
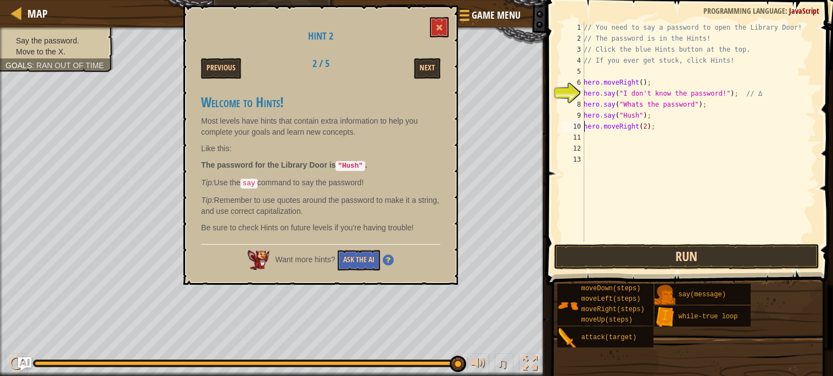
type textarea "hero.moveRight(2);"
click at [659, 249] on button "Run" at bounding box center [686, 256] width 265 height 25
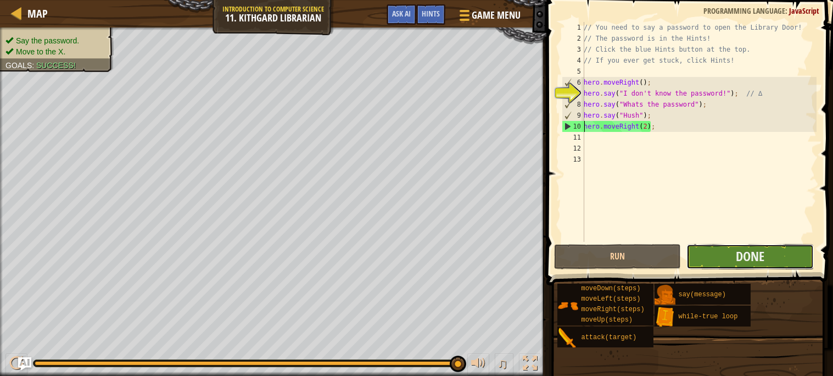
click at [700, 262] on button "Done" at bounding box center [750, 256] width 127 height 25
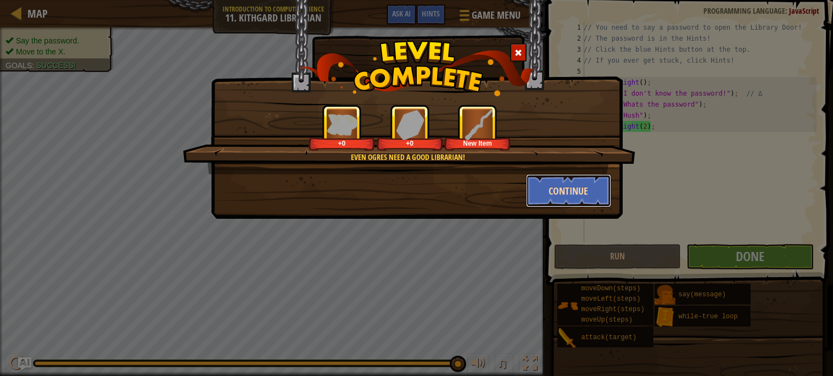
click at [565, 196] on button "Continue" at bounding box center [568, 190] width 85 height 33
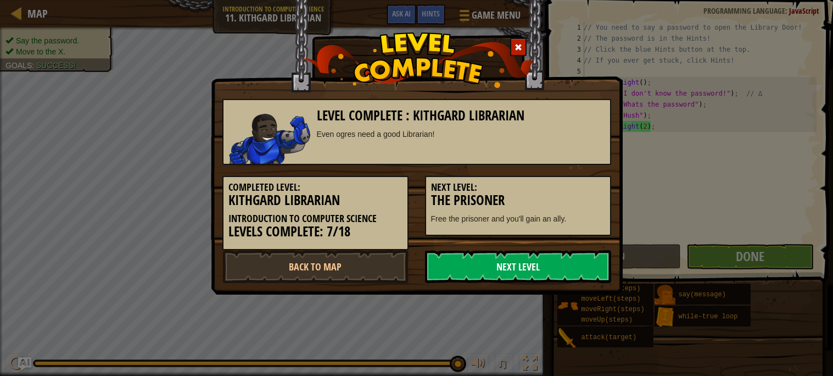
click at [516, 270] on link "Next Level" at bounding box center [518, 266] width 186 height 33
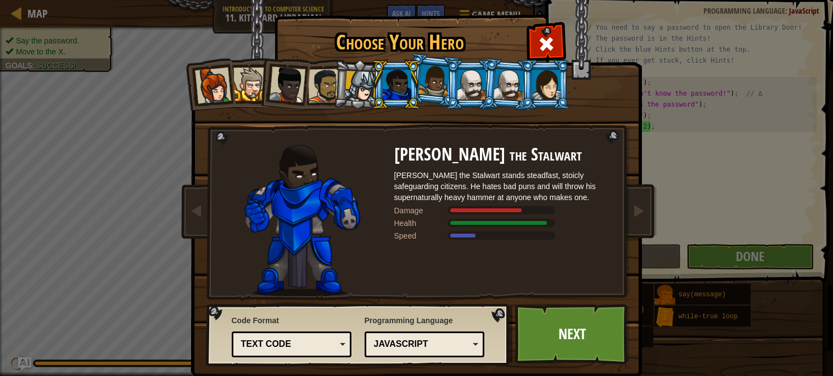
click at [368, 84] on div at bounding box center [360, 86] width 31 height 31
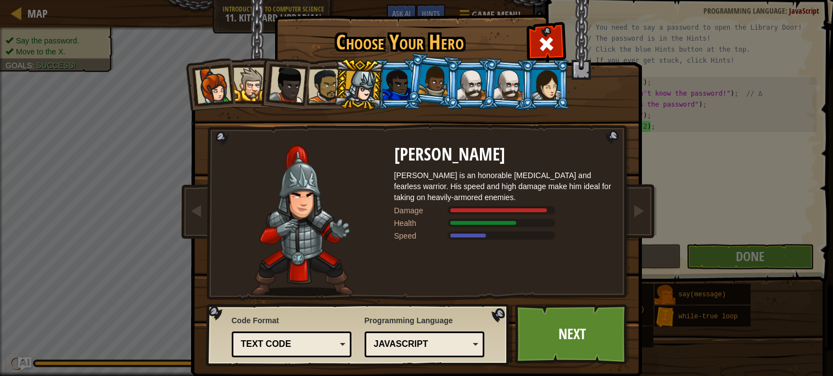
click at [397, 86] on div at bounding box center [397, 85] width 29 height 30
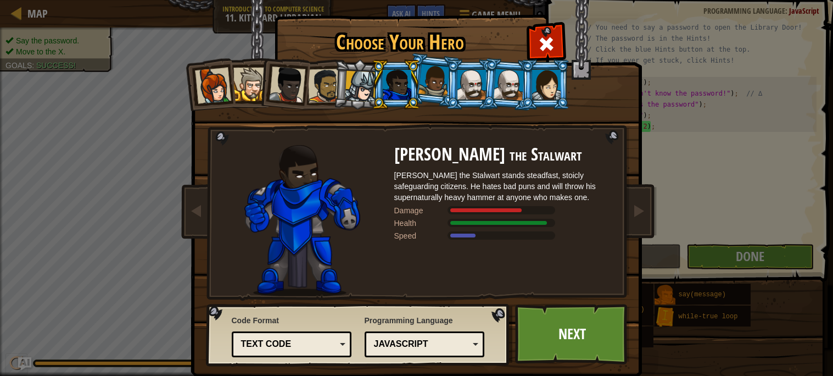
click at [368, 82] on div at bounding box center [360, 86] width 31 height 31
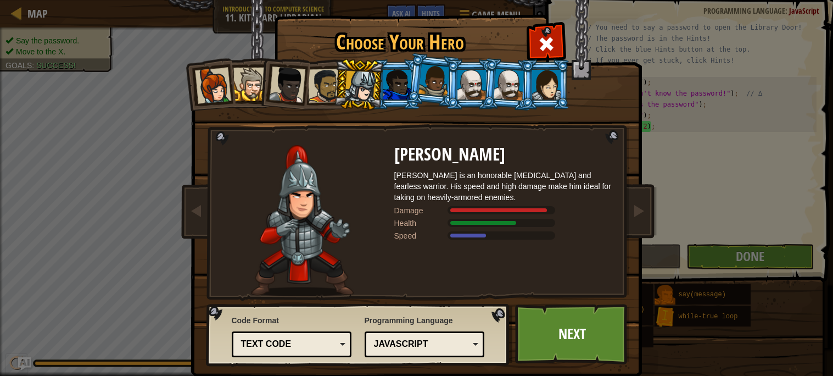
click at [400, 84] on div at bounding box center [397, 85] width 29 height 30
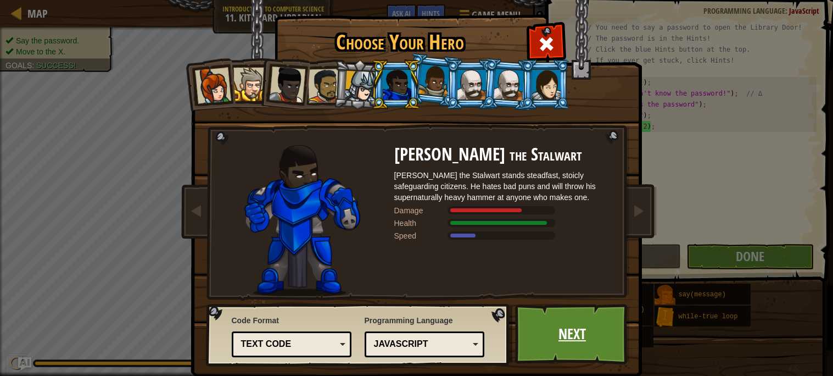
click at [596, 326] on link "Next" at bounding box center [572, 334] width 115 height 60
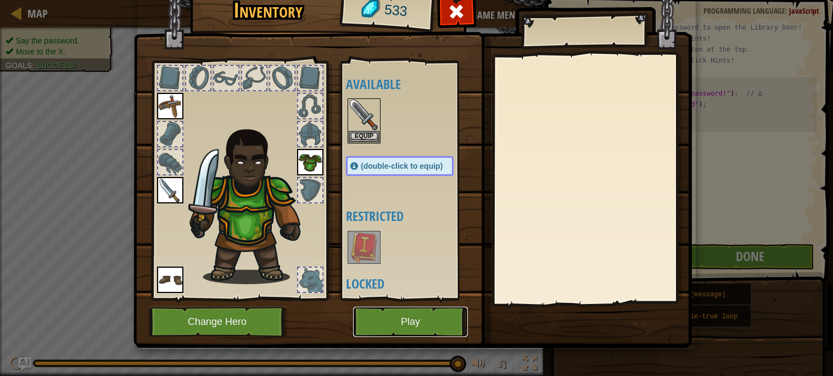
click at [440, 332] on button "Play" at bounding box center [410, 322] width 115 height 30
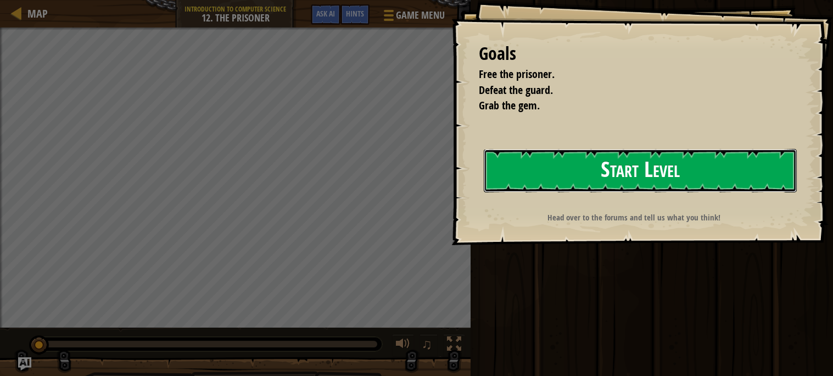
click at [545, 178] on button "Start Level" at bounding box center [640, 170] width 313 height 43
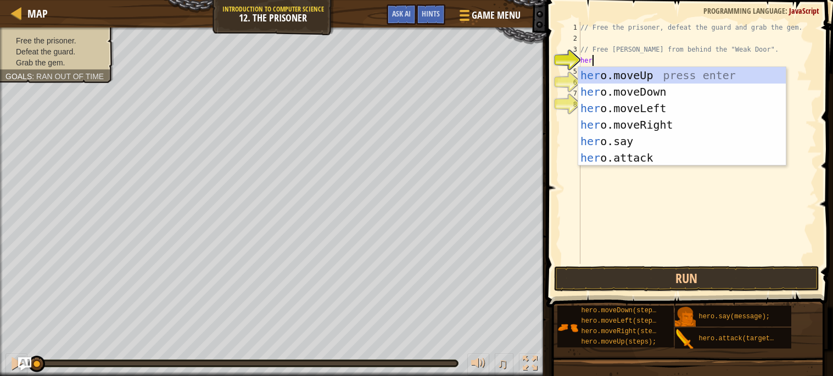
scroll to position [4, 1]
click at [641, 159] on div "hero .moveUp press enter hero .moveDown press enter hero .moveLeft press enter …" at bounding box center [682, 133] width 208 height 132
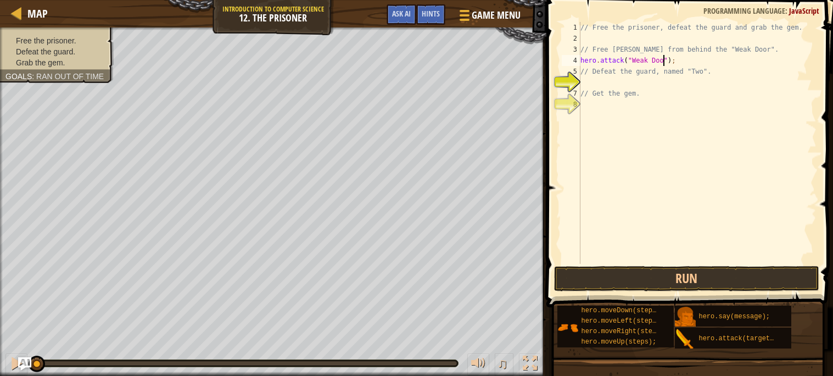
scroll to position [4, 7]
type textarea "hero.attack("Weak Door");"
click at [674, 85] on div "// Free the prisoner, defeat the guard and grab the gem. // Free [PERSON_NAME] …" at bounding box center [697, 154] width 238 height 264
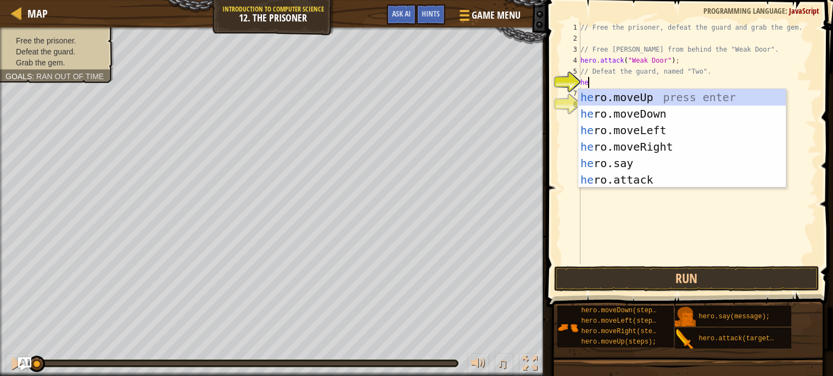
scroll to position [4, 1]
type textarea "hero"
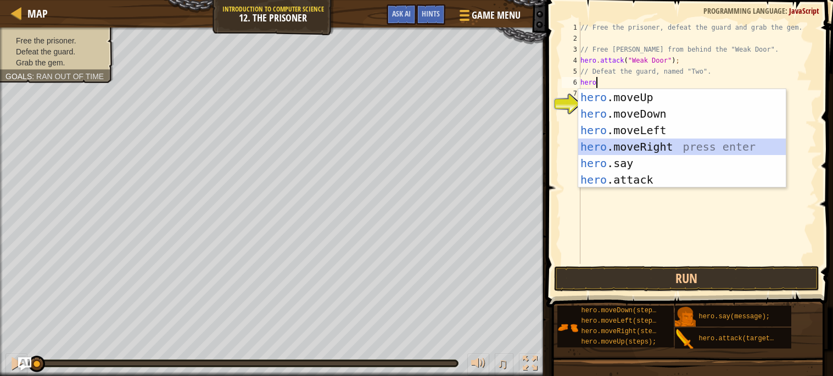
click at [719, 148] on div "hero .moveUp press enter hero .moveDown press enter hero .moveLeft press enter …" at bounding box center [682, 155] width 208 height 132
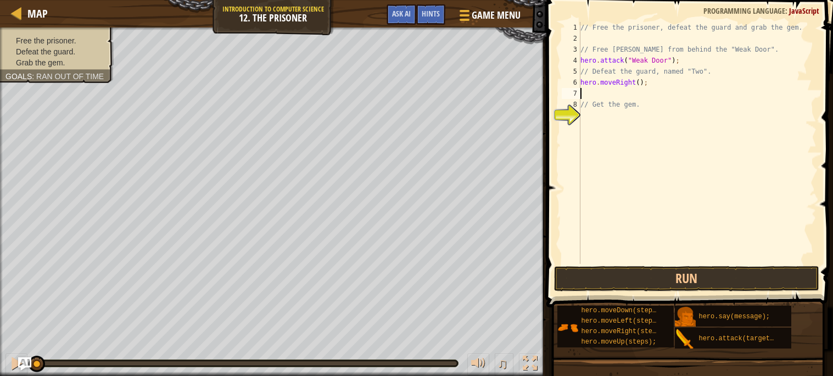
click at [641, 82] on div "// Free the prisoner, defeat the guard and grab the gem. // Free [PERSON_NAME] …" at bounding box center [697, 154] width 238 height 264
click at [760, 49] on div "// Free the prisoner, defeat the guard and grab the gem. // Free [PERSON_NAME] …" at bounding box center [697, 154] width 238 height 264
type textarea "// Free [PERSON_NAME] from behind the "Weak Door"."
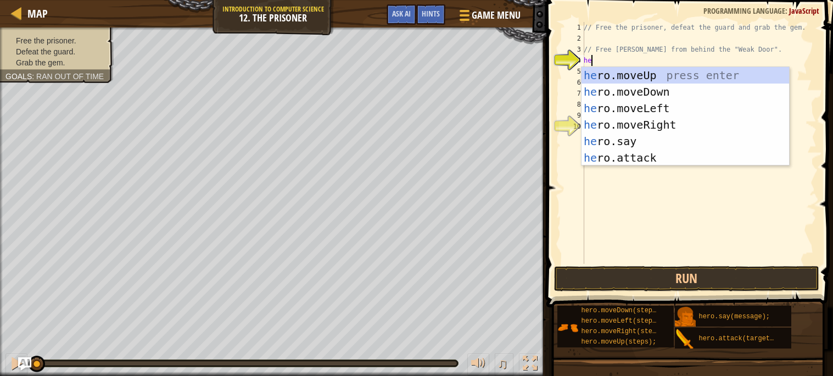
type textarea "hero"
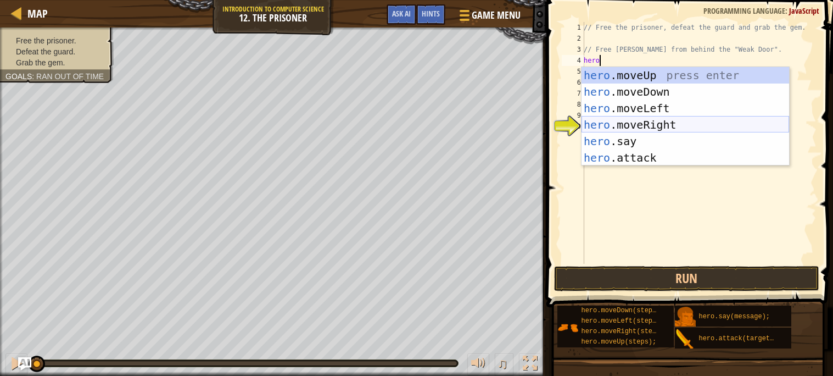
click at [656, 125] on div "hero .moveUp press enter hero .moveDown press enter hero .moveLeft press enter …" at bounding box center [686, 133] width 208 height 132
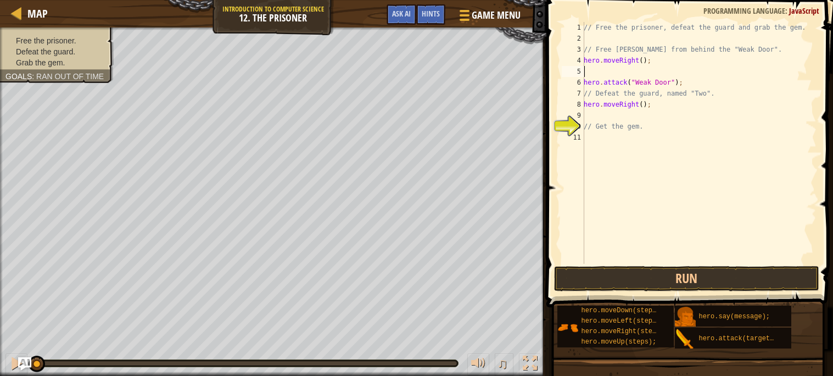
scroll to position [4, 0]
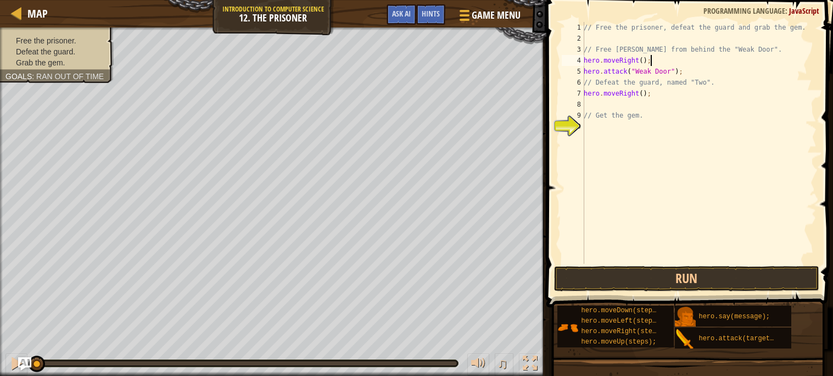
click at [644, 93] on div "// Free the prisoner, defeat the guard and grab the gem. // Free [PERSON_NAME] …" at bounding box center [699, 154] width 235 height 264
type textarea "hero.moveRight(2);"
click at [631, 101] on div "// Free the prisoner, defeat the guard and grab the gem. // Free [PERSON_NAME] …" at bounding box center [699, 154] width 235 height 264
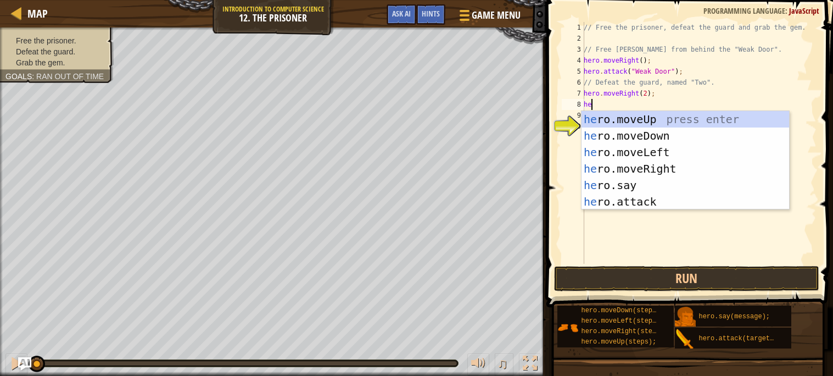
type textarea "hero"
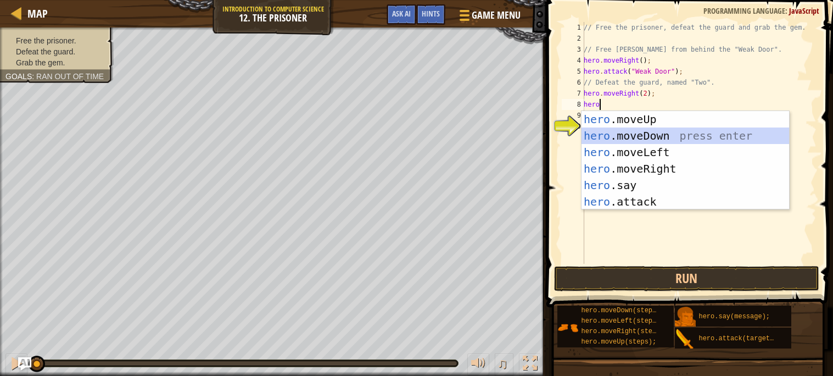
click at [635, 136] on div "hero .moveUp press enter hero .moveDown press enter hero .moveLeft press enter …" at bounding box center [686, 177] width 208 height 132
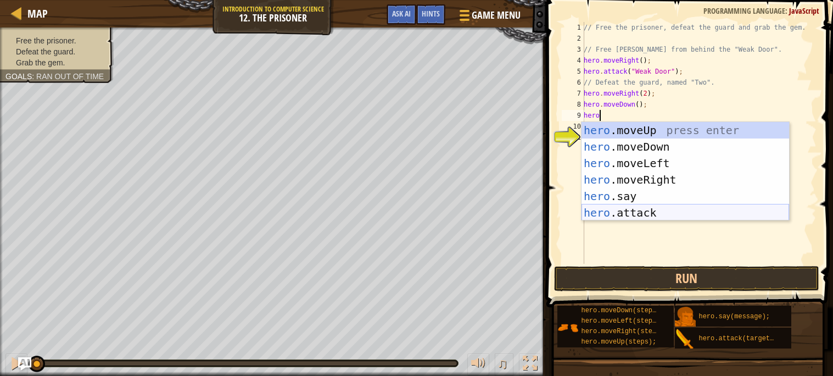
click at [653, 210] on div "hero .moveUp press enter hero .moveDown press enter hero .moveLeft press enter …" at bounding box center [686, 188] width 208 height 132
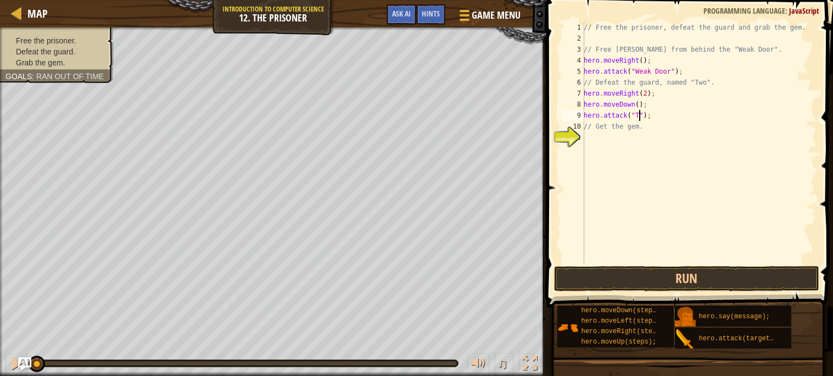
type textarea "hero.attack("Two");"
click at [664, 117] on div "// Free the prisoner, defeat the guard and grab the gem. // Free [PERSON_NAME] …" at bounding box center [699, 154] width 235 height 264
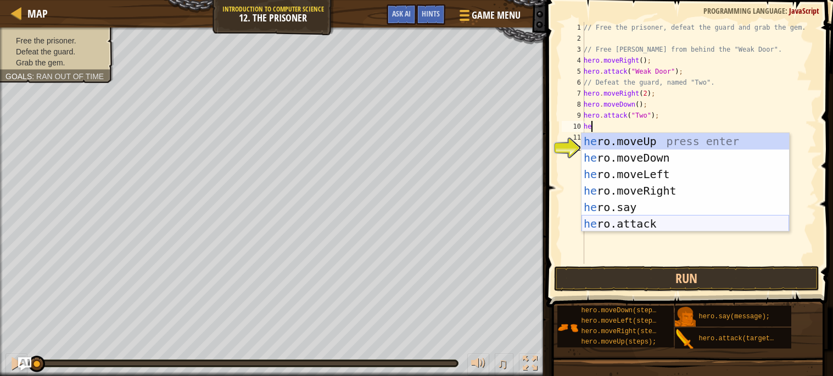
click at [688, 216] on div "he ro.moveUp press enter he ro.moveDown press enter he ro.moveLeft press enter …" at bounding box center [686, 199] width 208 height 132
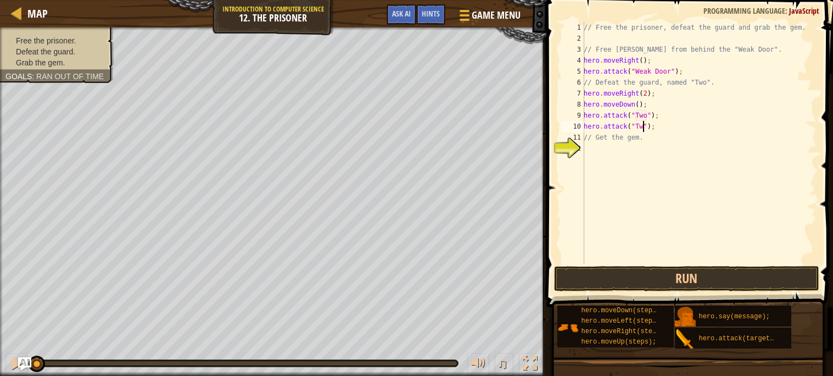
scroll to position [4, 5]
type textarea "hero.attack("Two");"
click at [698, 276] on button "Run" at bounding box center [686, 278] width 265 height 25
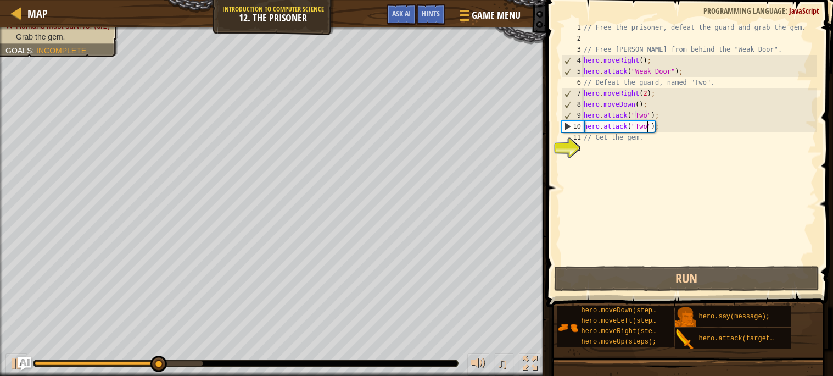
click at [667, 157] on div "// Free the prisoner, defeat the guard and grab the gem. // Free [PERSON_NAME] …" at bounding box center [699, 154] width 235 height 264
click at [604, 146] on div "// Free the prisoner, defeat the guard and grab the gem. // Free [PERSON_NAME] …" at bounding box center [699, 154] width 235 height 264
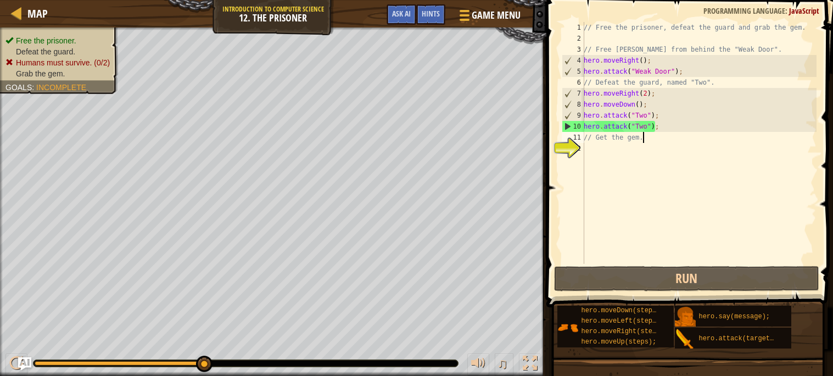
click at [663, 134] on div "// Free the prisoner, defeat the guard and grab the gem. // Free [PERSON_NAME] …" at bounding box center [699, 154] width 235 height 264
click at [664, 128] on div "// Free the prisoner, defeat the guard and grab the gem. // Free [PERSON_NAME] …" at bounding box center [699, 154] width 235 height 264
type textarea "hero.attack("Two");"
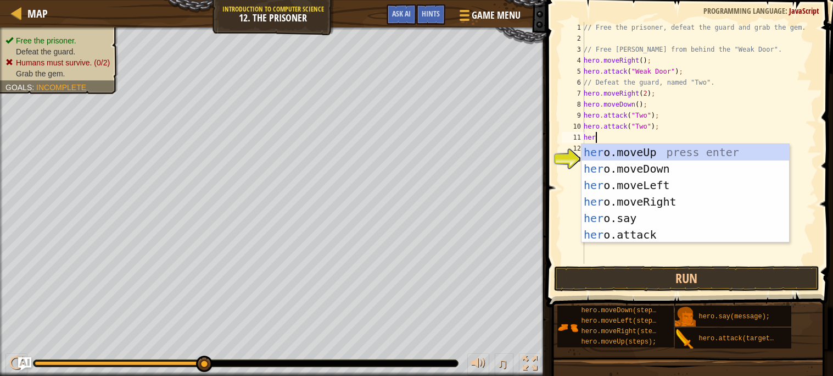
scroll to position [4, 1]
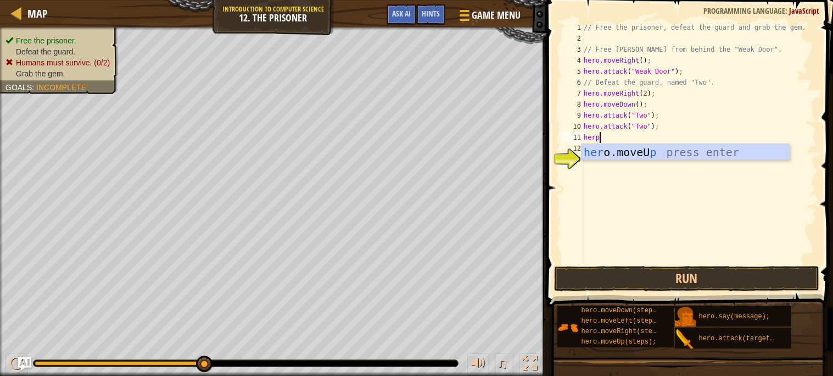
click at [658, 104] on div "// Free the prisoner, defeat the guard and grab the gem. // Free [PERSON_NAME] …" at bounding box center [699, 154] width 235 height 264
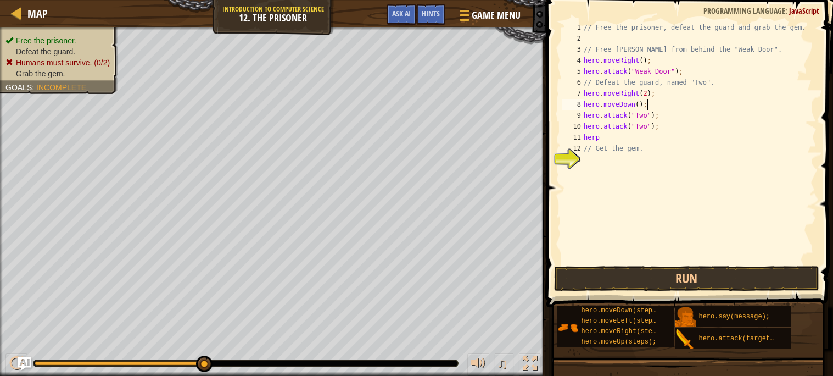
click at [640, 104] on div "// Free the prisoner, defeat the guard and grab the gem. // Free [PERSON_NAME] …" at bounding box center [699, 154] width 235 height 264
click at [628, 137] on div "// Free the prisoner, defeat the guard and grab the gem. // Free [PERSON_NAME] …" at bounding box center [699, 154] width 235 height 264
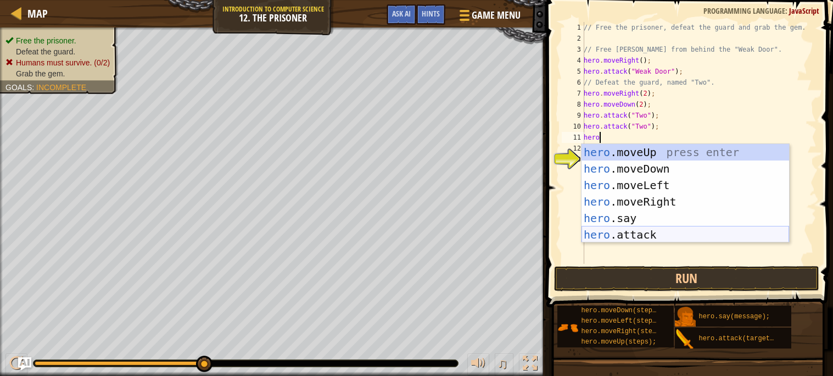
click at [673, 231] on div "hero .moveUp press enter hero .moveDown press enter hero .moveLeft press enter …" at bounding box center [686, 210] width 208 height 132
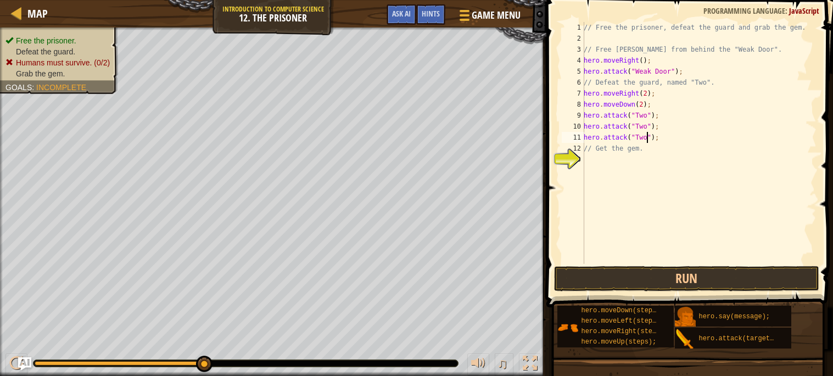
scroll to position [4, 5]
type textarea "hero.attack("Two");"
click at [686, 280] on button "Run" at bounding box center [686, 278] width 265 height 25
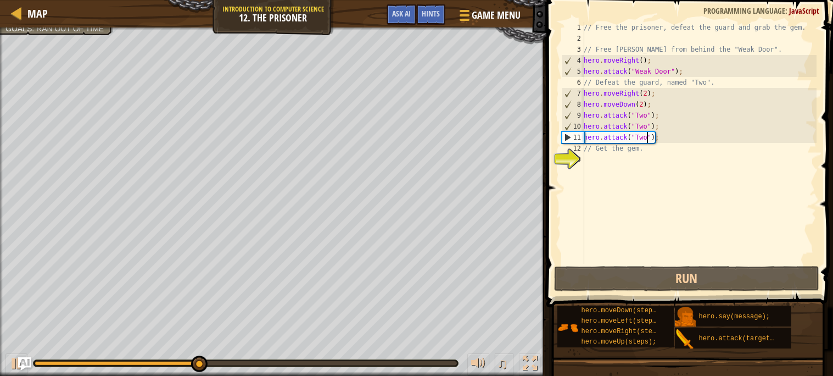
click at [646, 158] on div "// Free the prisoner, defeat the guard and grab the gem. // Free [PERSON_NAME] …" at bounding box center [699, 154] width 235 height 264
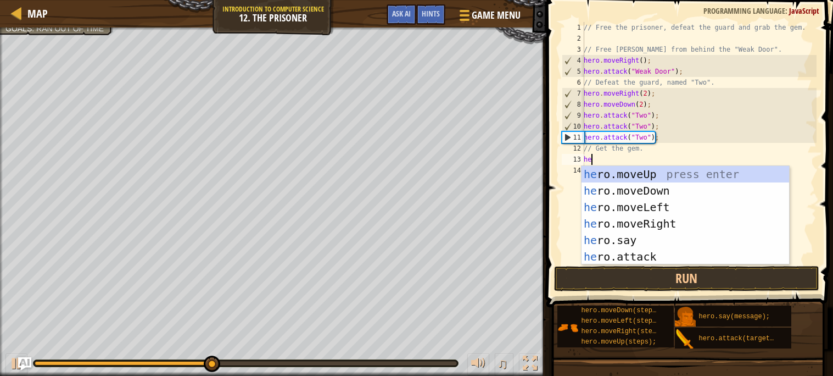
type textarea "hero"
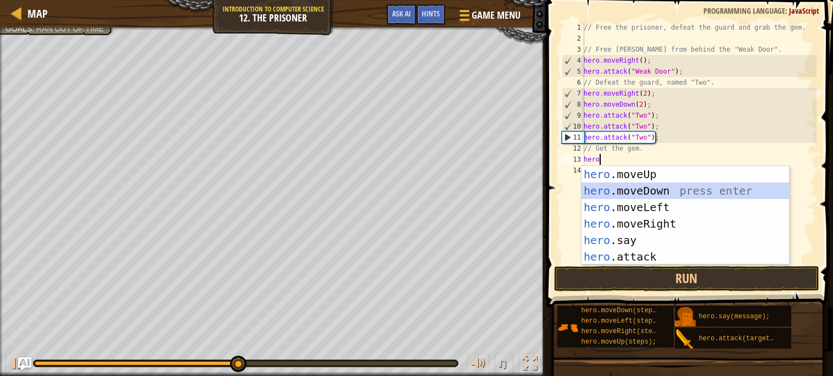
click at [660, 191] on div "hero .moveUp press enter hero .moveDown press enter hero .moveLeft press enter …" at bounding box center [686, 232] width 208 height 132
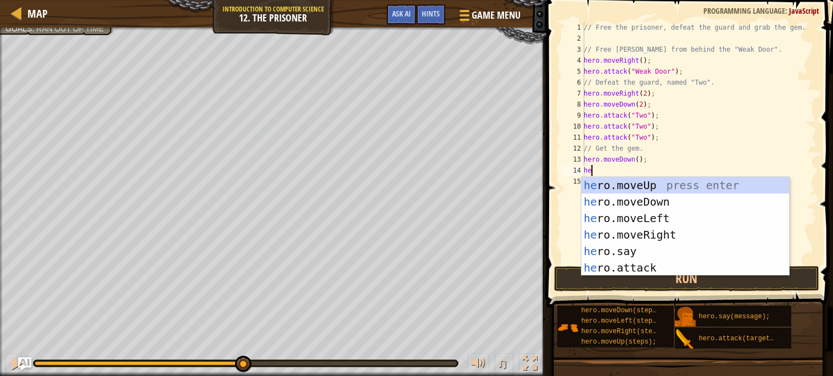
type textarea "hero"
click at [656, 218] on div "hero .moveUp press enter hero .moveDown press enter hero .moveLeft press enter …" at bounding box center [686, 243] width 208 height 132
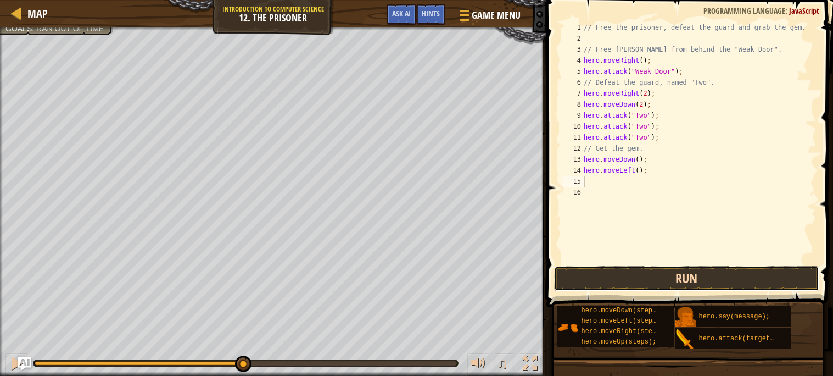
click at [661, 279] on button "Run" at bounding box center [686, 278] width 265 height 25
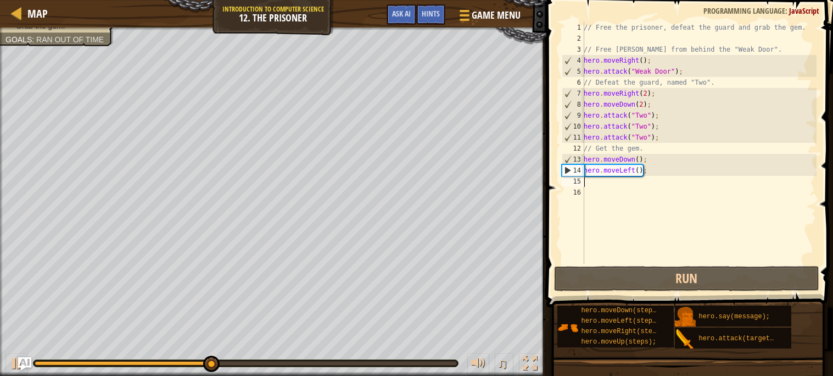
click at [636, 170] on div "// Free the prisoner, defeat the guard and grab the gem. // Free [PERSON_NAME] …" at bounding box center [699, 154] width 235 height 264
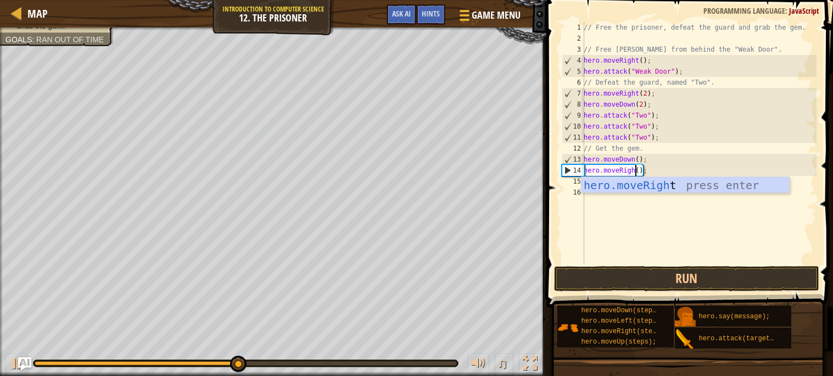
scroll to position [4, 4]
type textarea "hero.moveRight();"
click at [715, 269] on button "Run" at bounding box center [686, 278] width 265 height 25
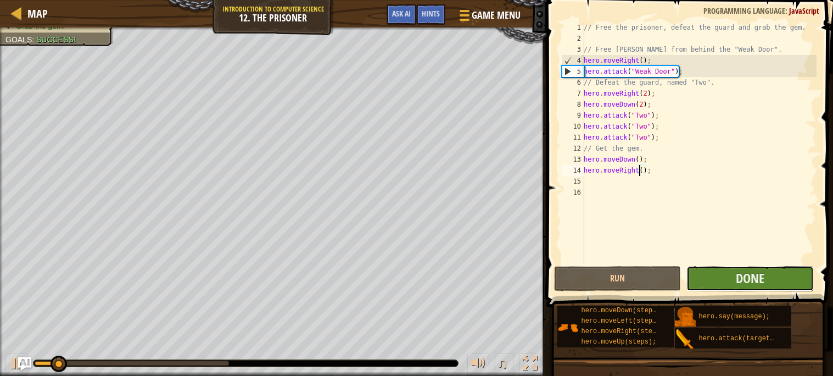
click at [712, 275] on button "Done" at bounding box center [750, 278] width 127 height 25
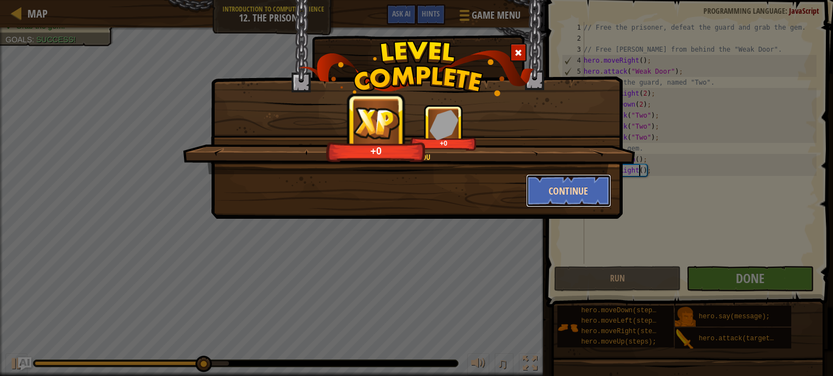
click at [580, 192] on button "Continue" at bounding box center [568, 190] width 85 height 33
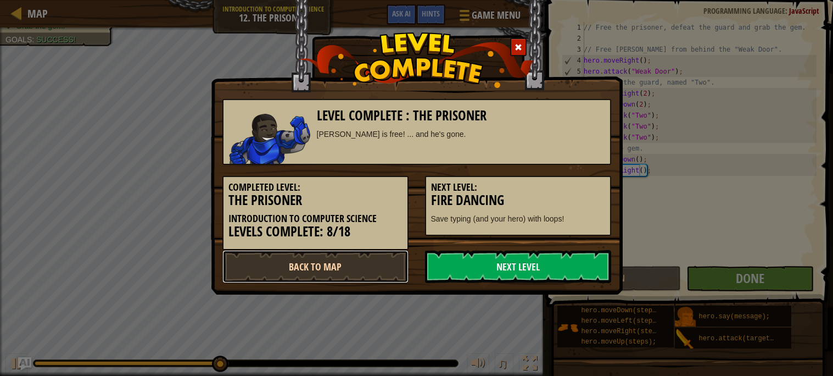
click at [354, 263] on link "Back to Map" at bounding box center [315, 266] width 186 height 33
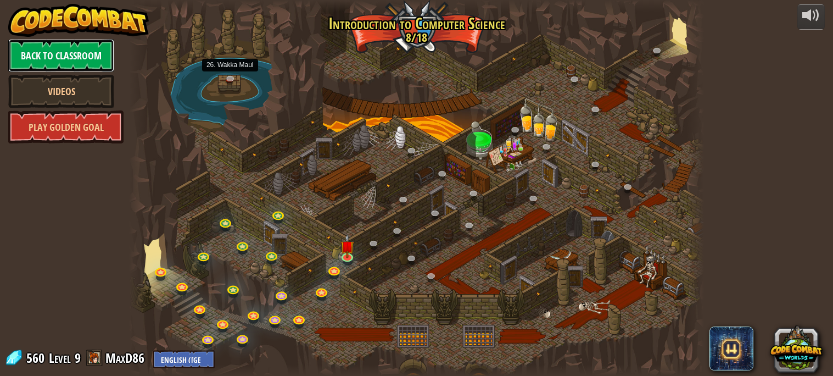
click at [35, 59] on link "Back to Classroom" at bounding box center [61, 55] width 106 height 33
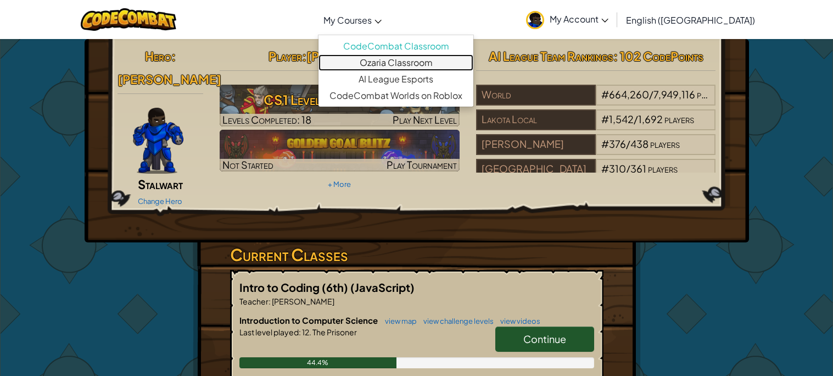
click at [384, 63] on link "Ozaria Classroom" at bounding box center [396, 62] width 155 height 16
